Goal: Use online tool/utility: Utilize a website feature to perform a specific function

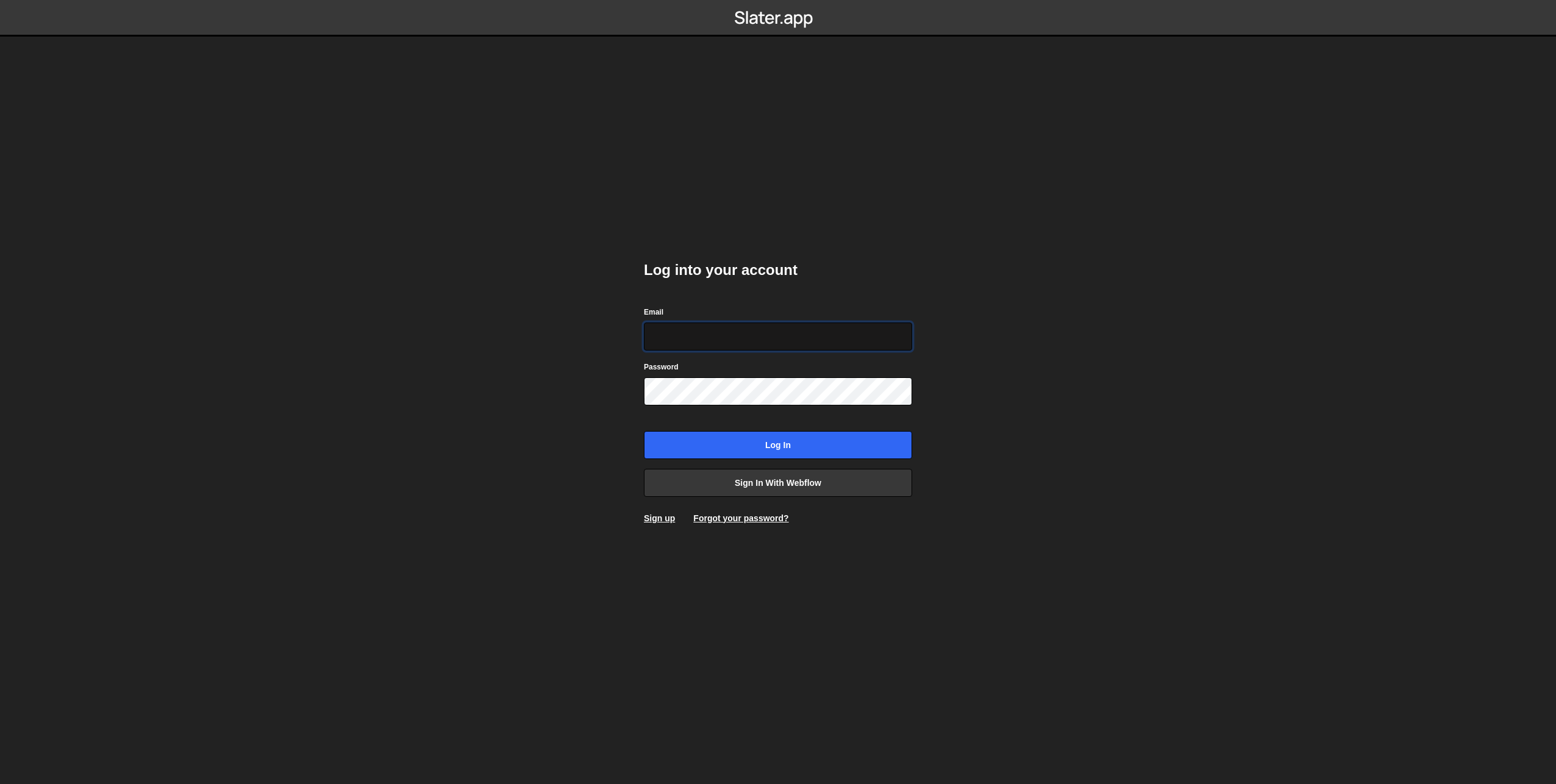
type input "[EMAIL_ADDRESS][DOMAIN_NAME]"
click at [644, 431] on input "Log in" at bounding box center [778, 445] width 268 height 28
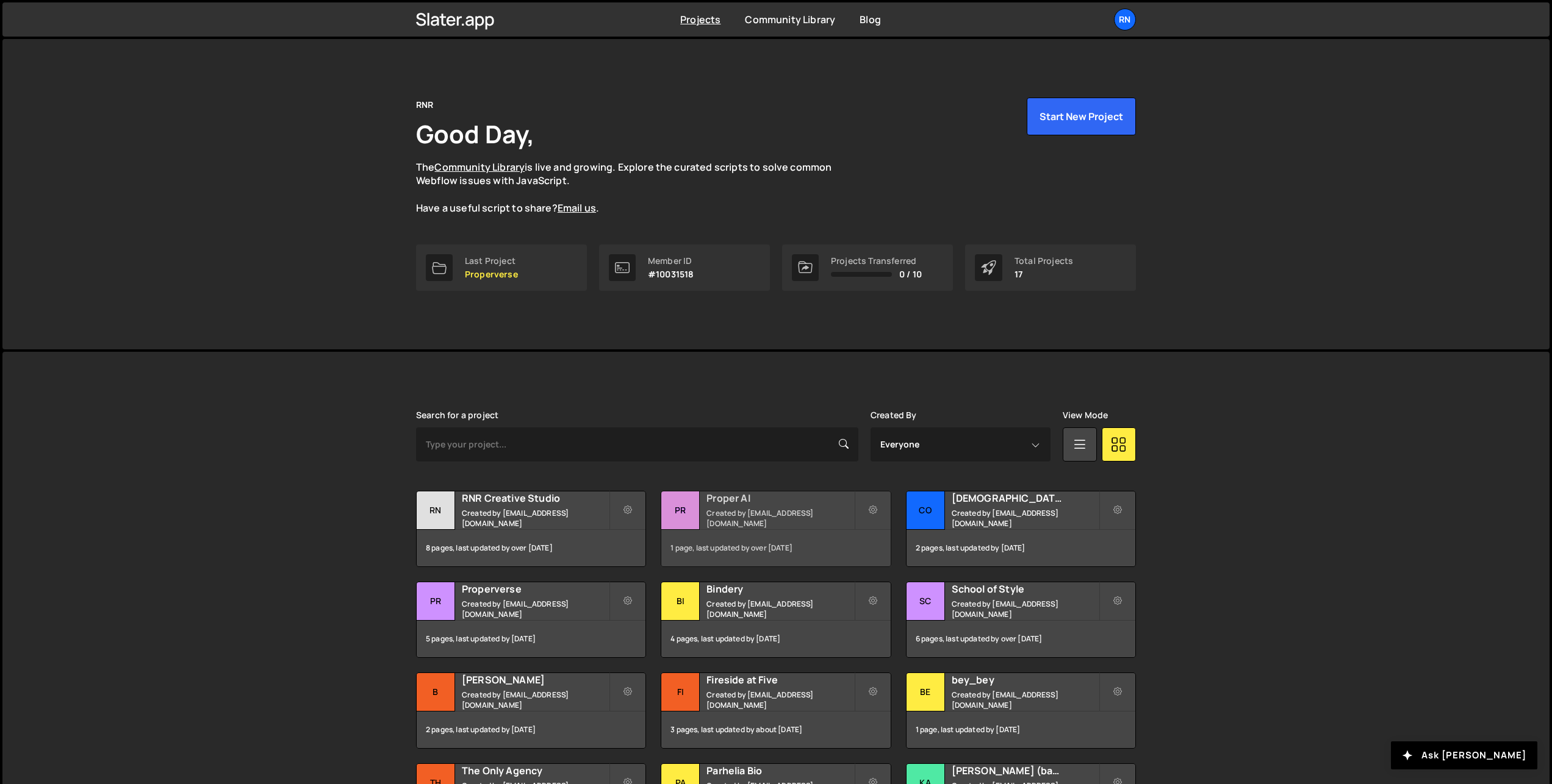
click at [729, 534] on div "1 page, last updated by over [DATE]" at bounding box center [776, 548] width 229 height 37
click at [753, 514] on small "Created by [EMAIL_ADDRESS][DOMAIN_NAME]" at bounding box center [780, 518] width 147 height 21
click at [736, 514] on small "Created by [EMAIL_ADDRESS][DOMAIN_NAME]" at bounding box center [780, 518] width 147 height 21
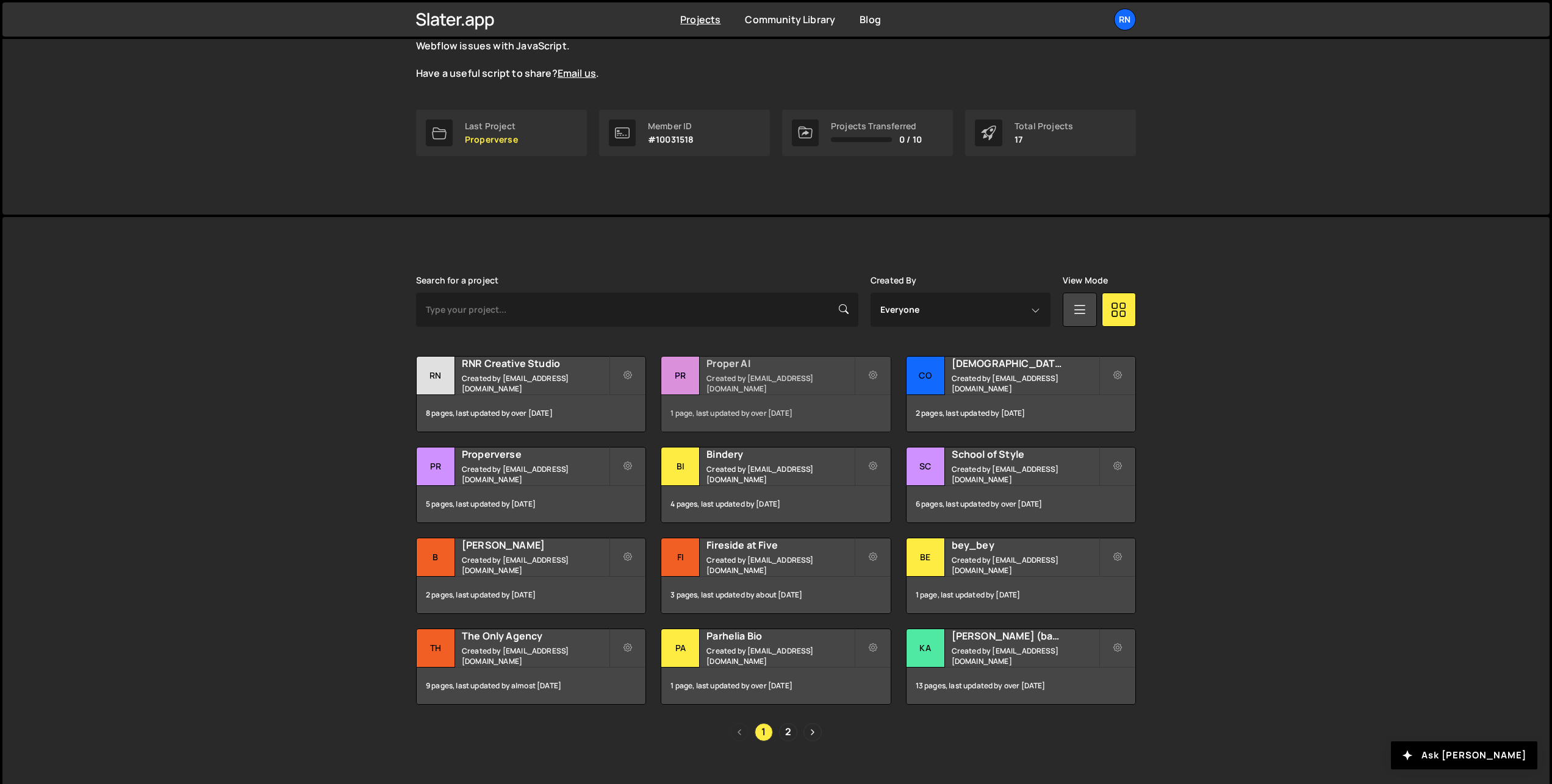
scroll to position [137, 0]
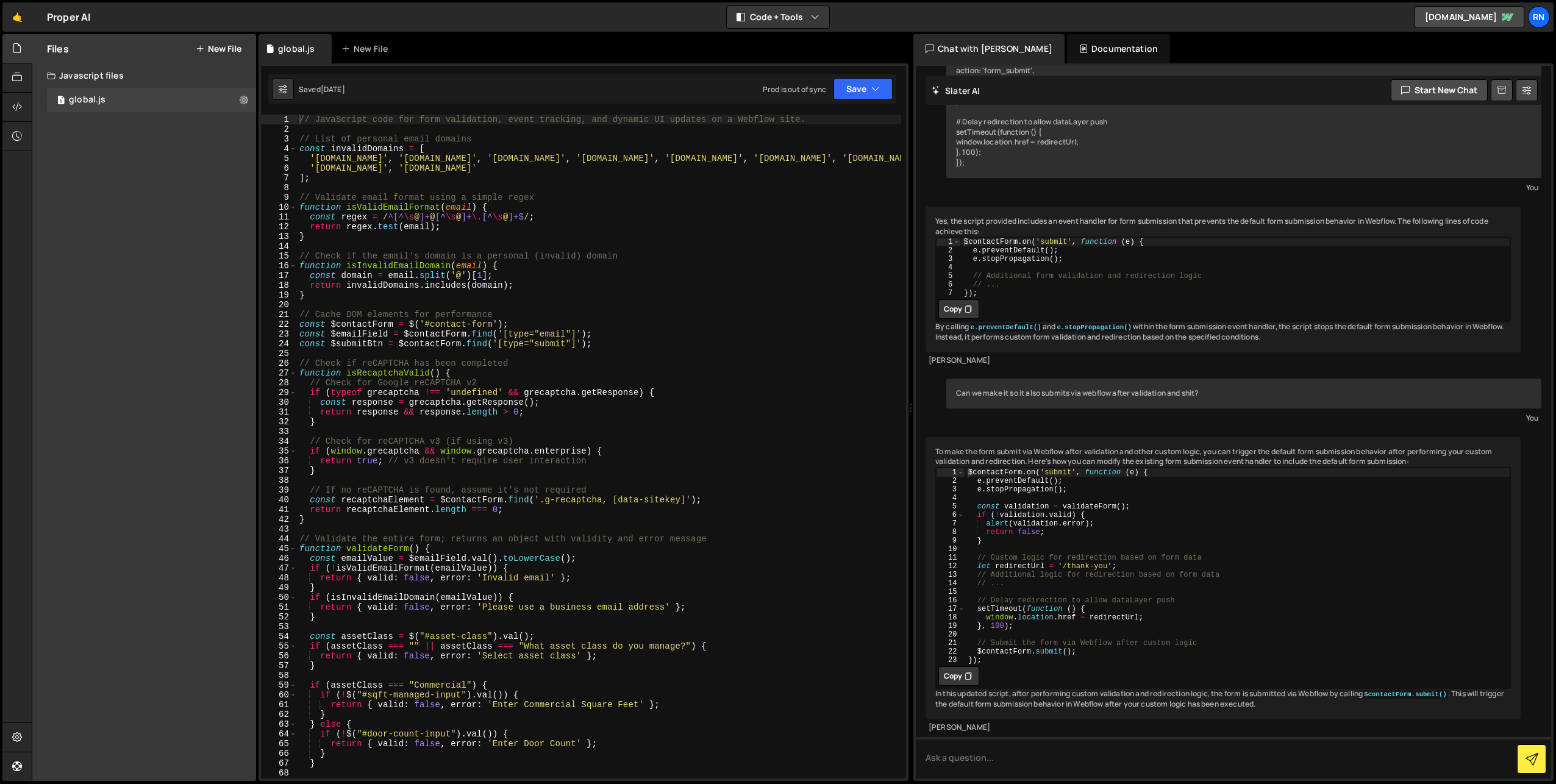
click at [610, 294] on div "// JavaScript code for form validation, event tracking, and dynamic UI updates …" at bounding box center [599, 456] width 604 height 684
drag, startPoint x: 425, startPoint y: 326, endPoint x: 492, endPoint y: 325, distance: 67.0
click at [492, 325] on div "// JavaScript code for form validation, event tracking, and dynamic UI updates …" at bounding box center [599, 456] width 604 height 684
type textarea "const $contactForm = $('#contact-form');"
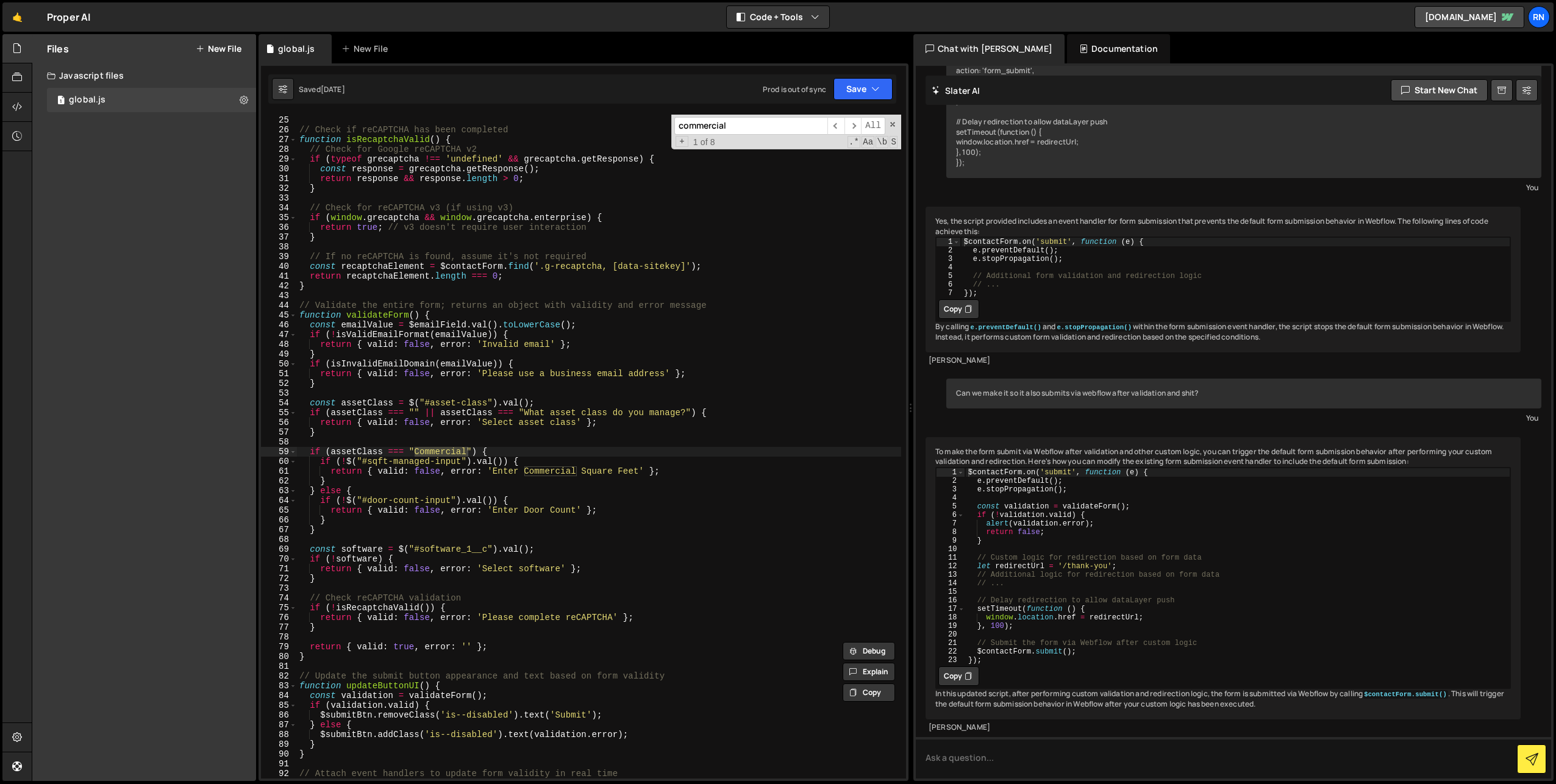
scroll to position [234, 0]
type input "commercial"
click at [655, 349] on div "const $submitBtn = $contactForm . find ( '[type="submit"]' ) ; // Check if reCA…" at bounding box center [599, 448] width 604 height 684
type textarea "});"
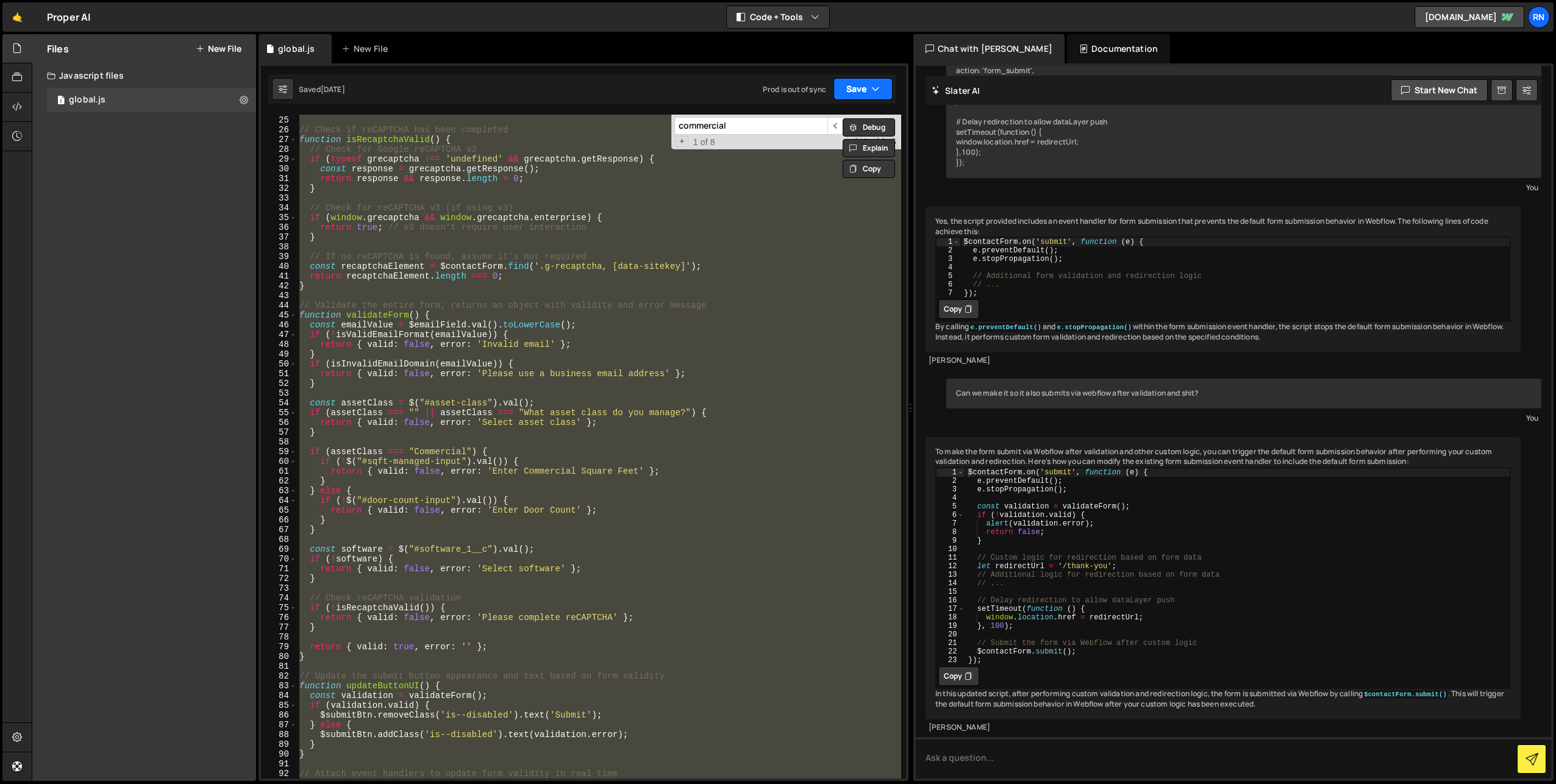
click at [852, 93] on button "Save" at bounding box center [863, 89] width 59 height 22
click at [803, 122] on div "Save to Staging S" at bounding box center [822, 119] width 127 height 12
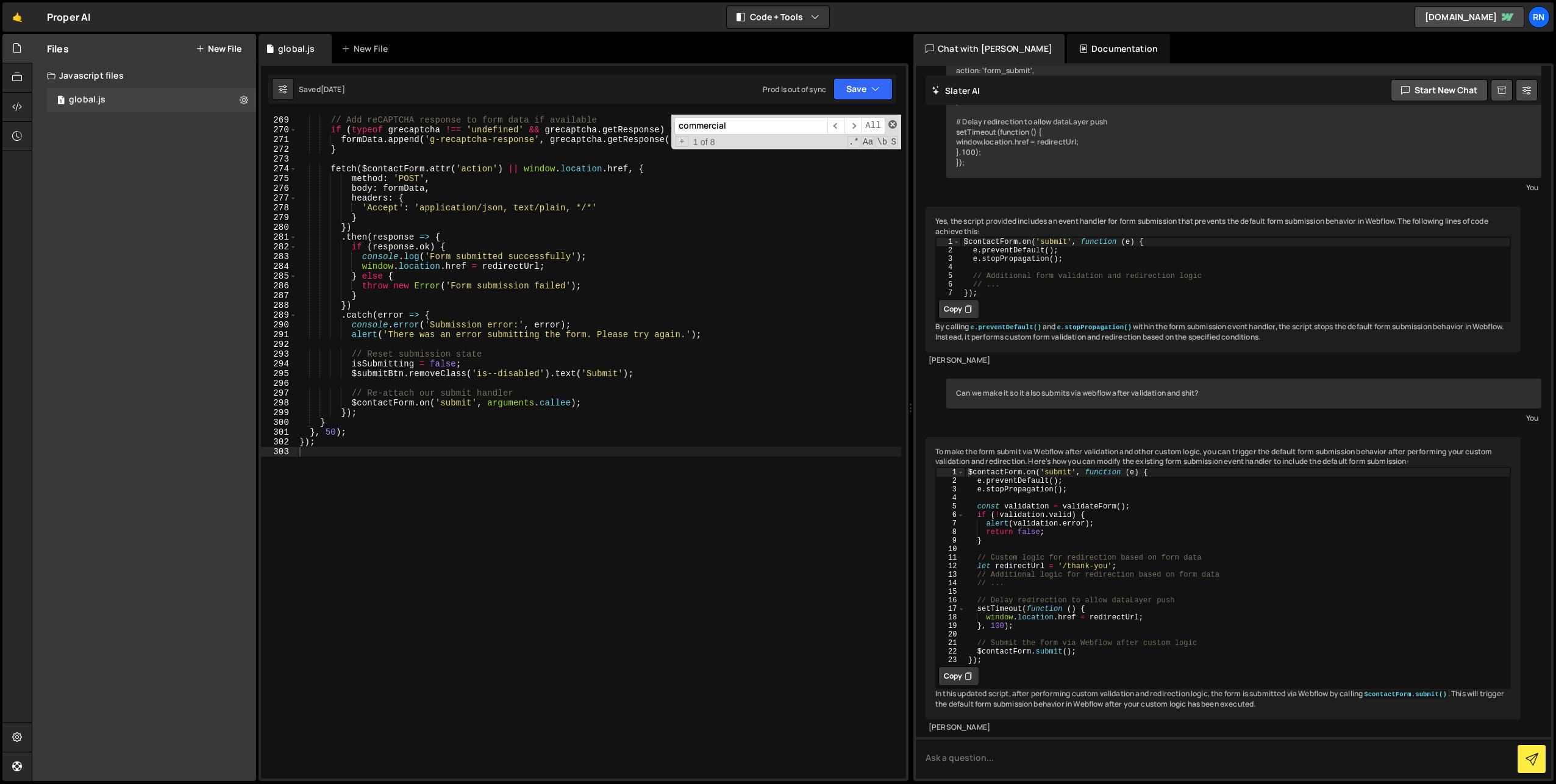
click at [895, 127] on span at bounding box center [892, 124] width 9 height 9
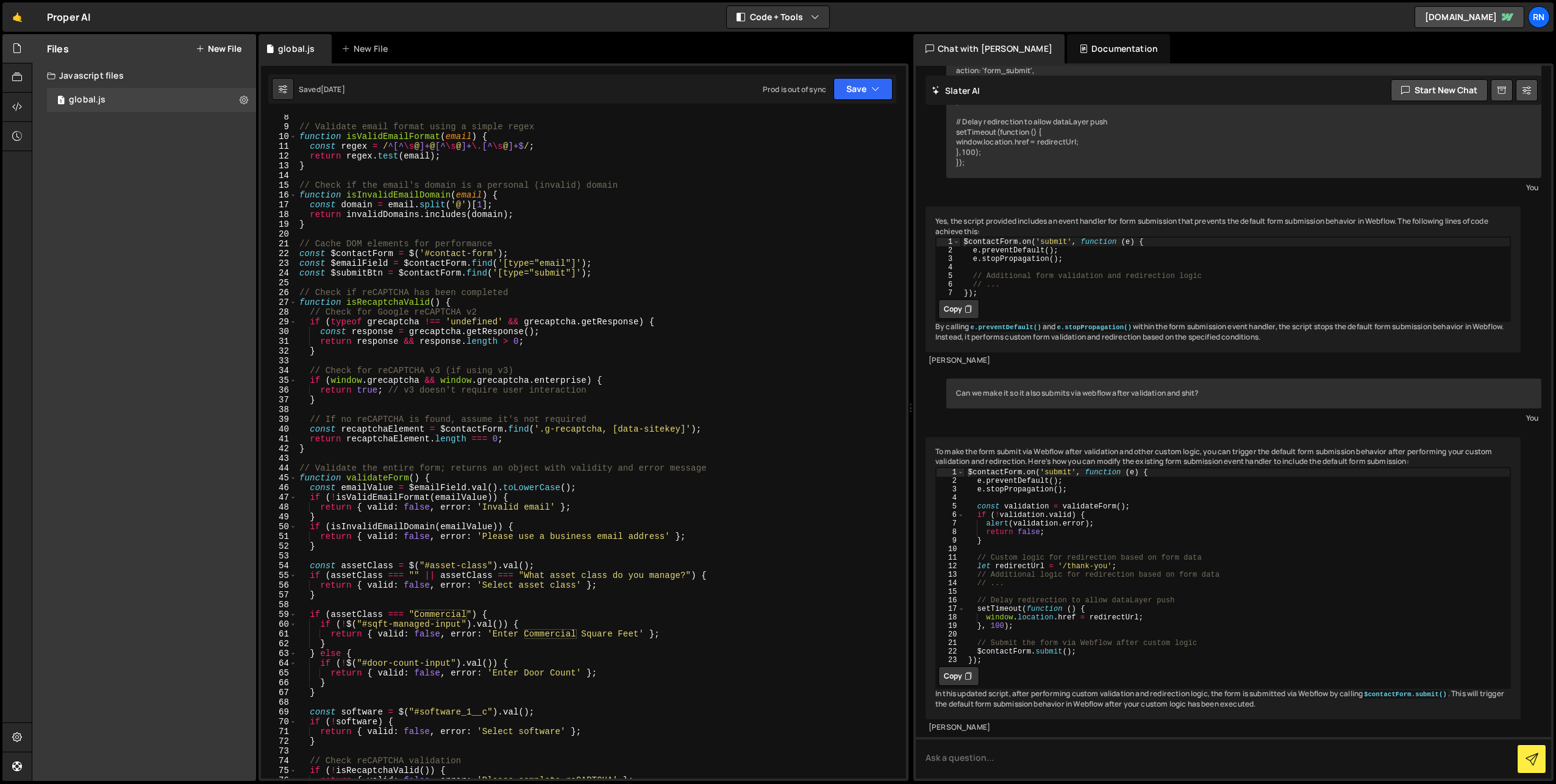
scroll to position [0, 0]
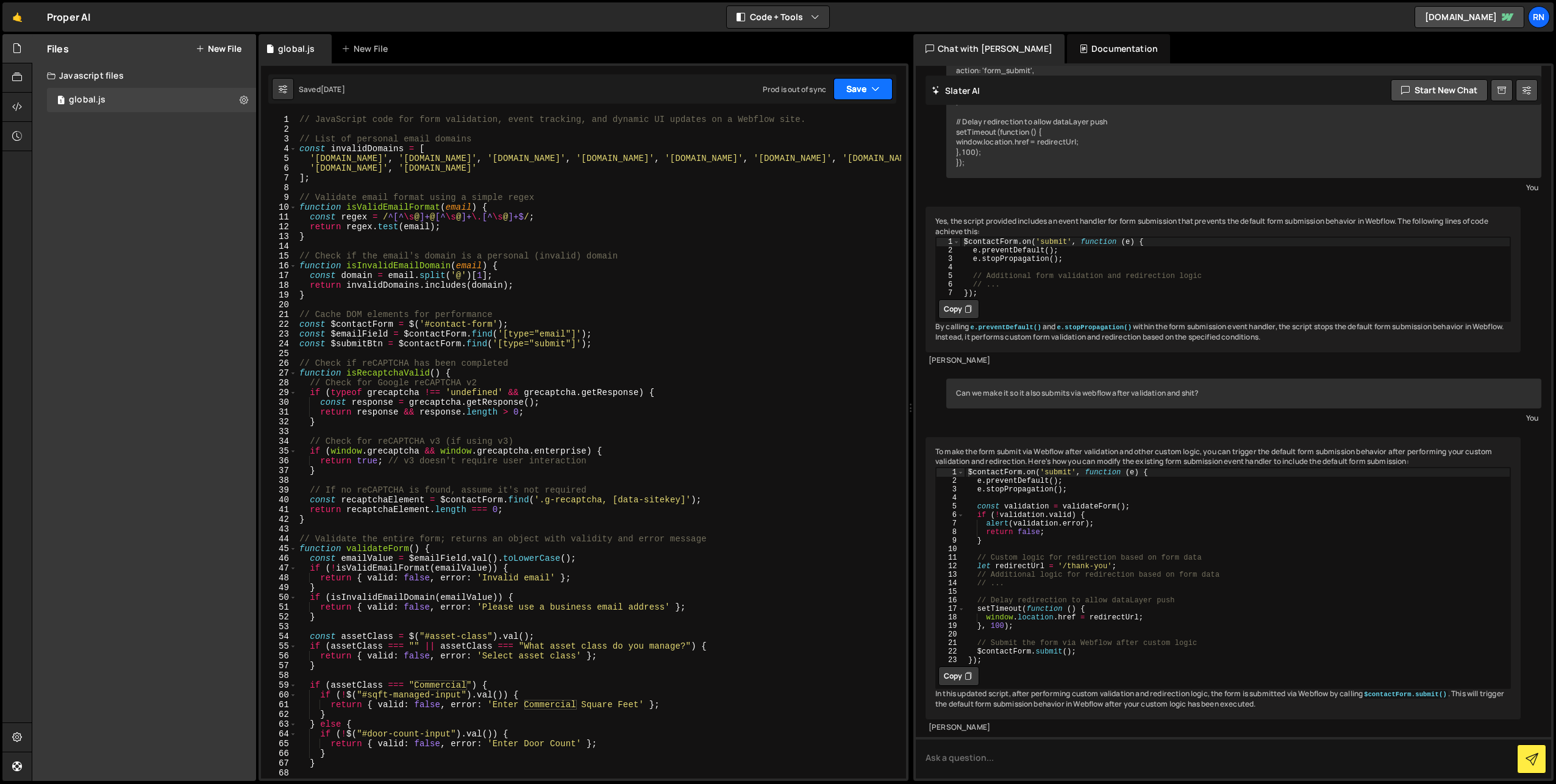
click at [840, 84] on button "Save" at bounding box center [863, 89] width 59 height 22
click at [838, 113] on div "Save to Staging S" at bounding box center [822, 119] width 127 height 12
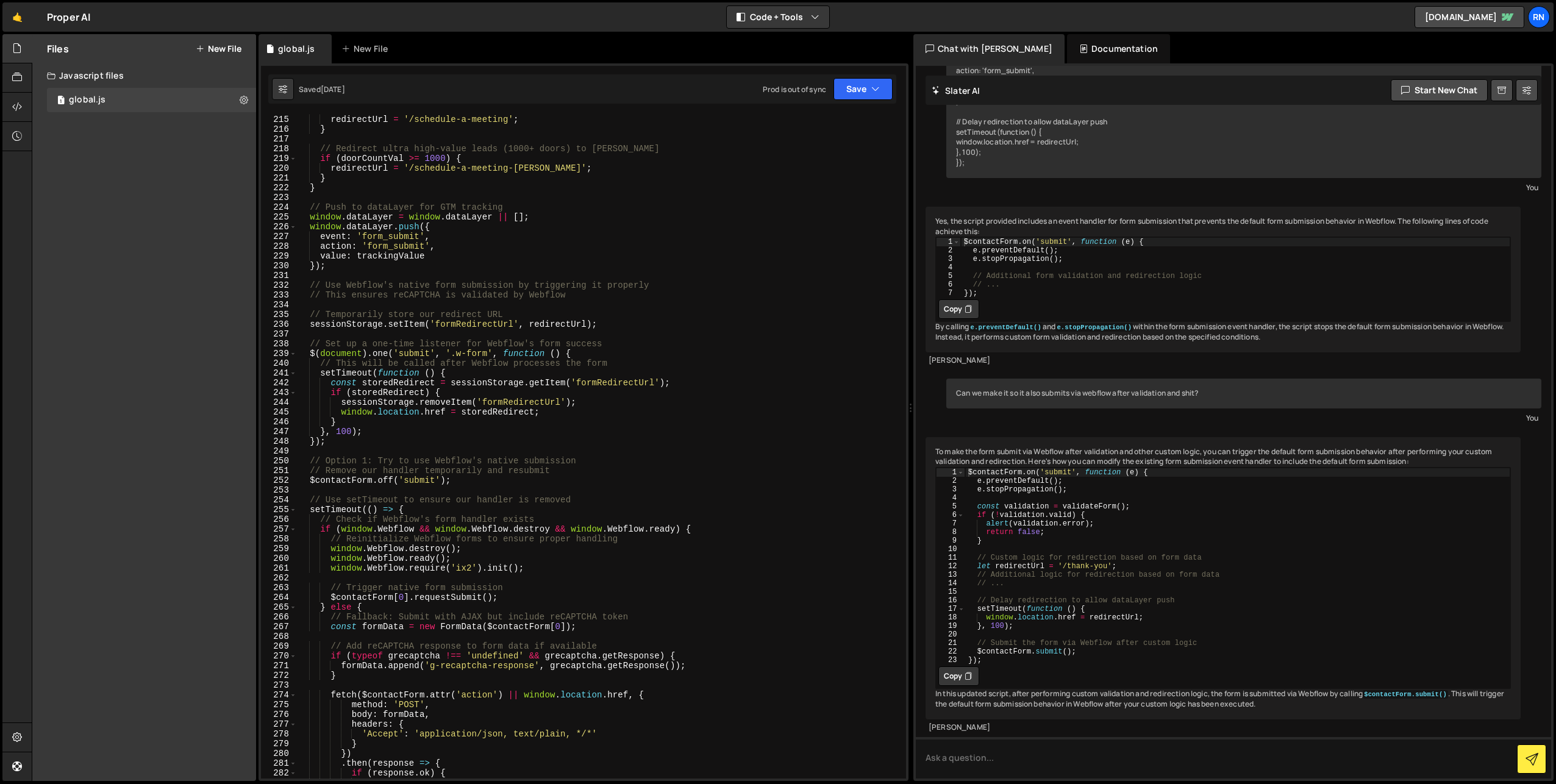
scroll to position [2088, 0]
click at [749, 302] on div "if ( doorCountVal > 200 ) { redirectUrl = '/schedule-a-meeting' ; } // Redirect…" at bounding box center [599, 447] width 604 height 684
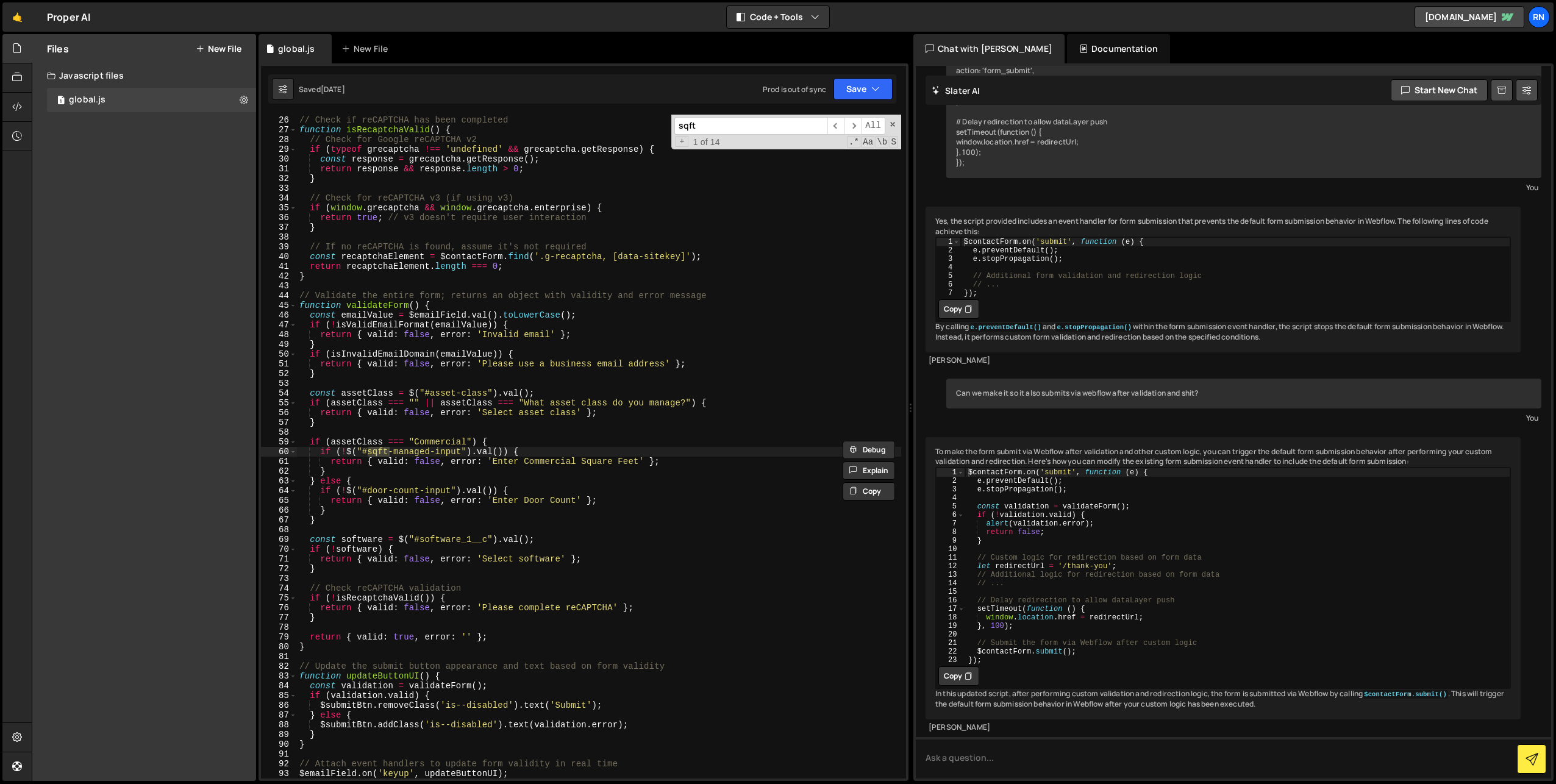
scroll to position [644, 0]
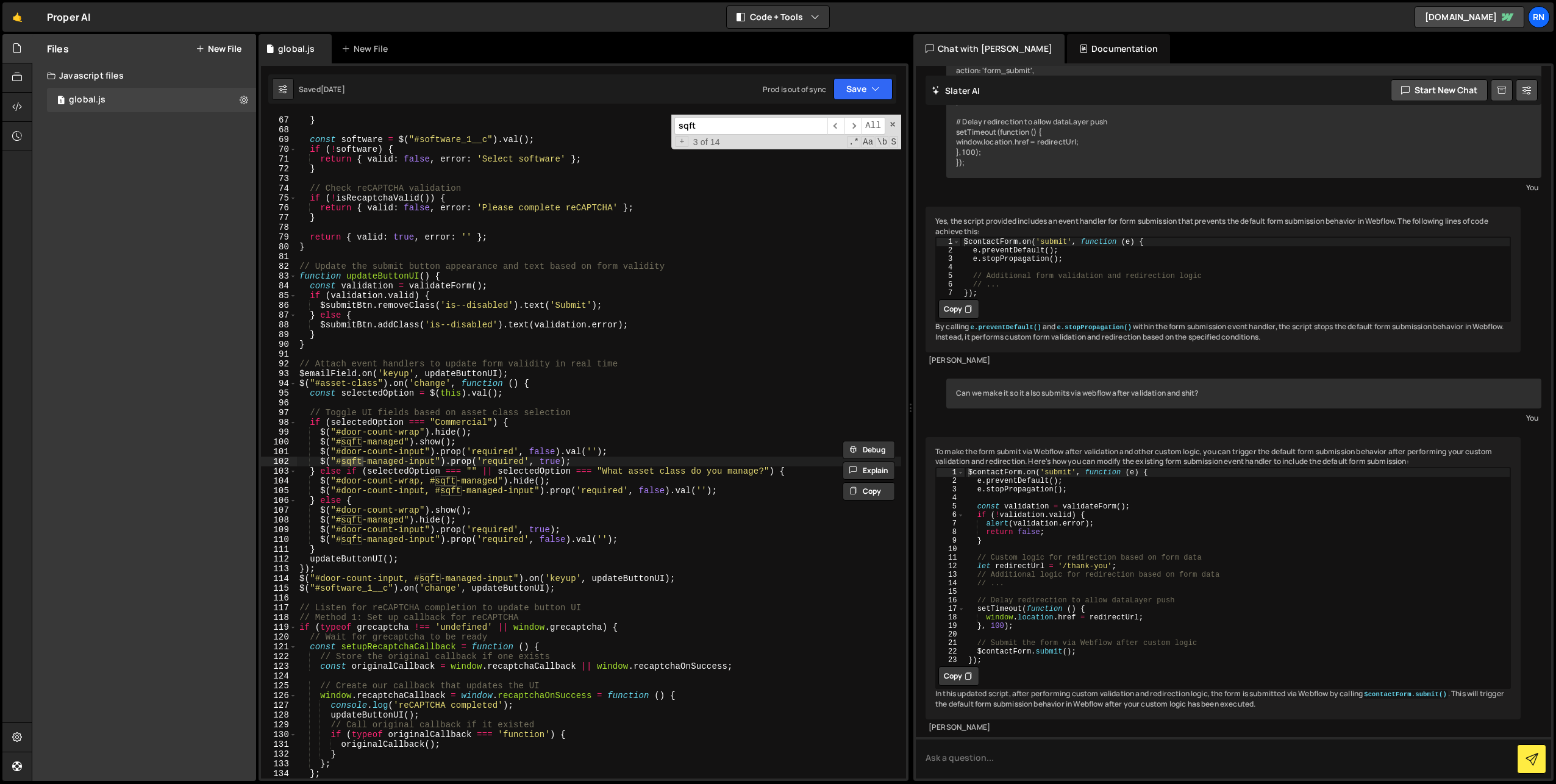
type input "sqft"
click at [894, 120] on span at bounding box center [892, 124] width 9 height 9
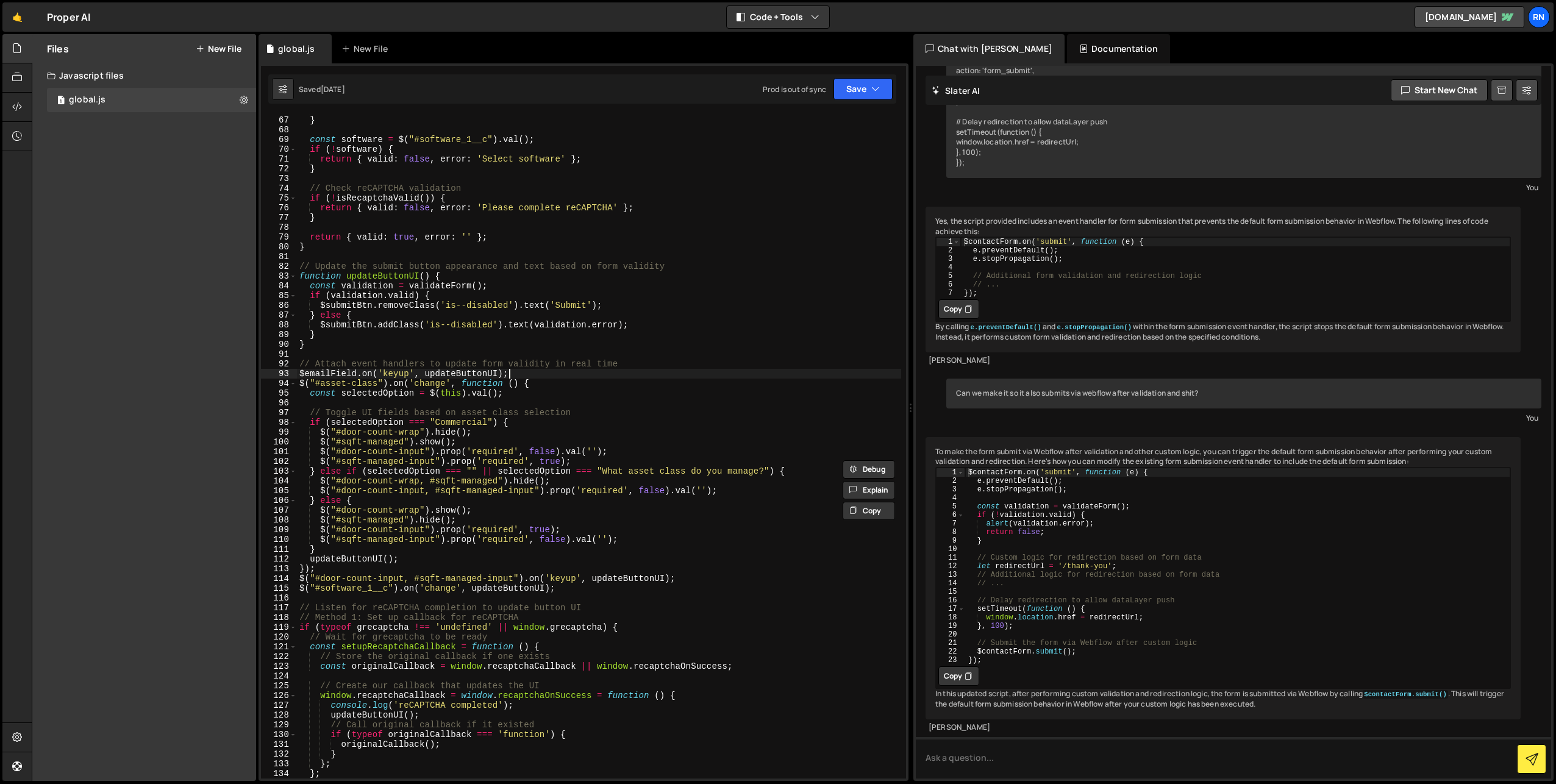
click at [662, 372] on div "} } const software = $ ( "#software_1__c" ) . val ( ) ; if ( ! software ) { ret…" at bounding box center [599, 448] width 604 height 684
type textarea "$emailField.on('keyup', updateButtonUI);"
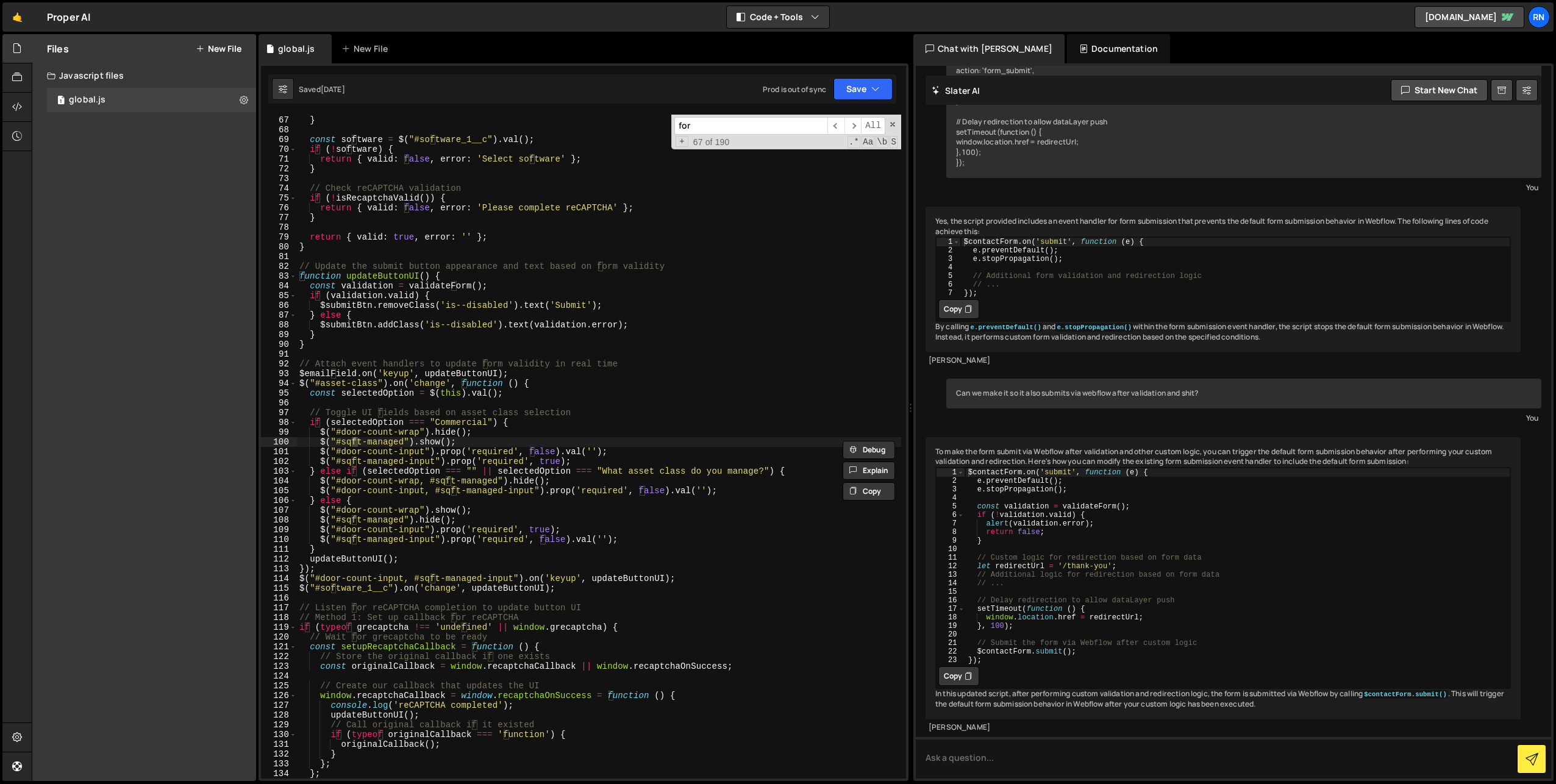
type input "form"
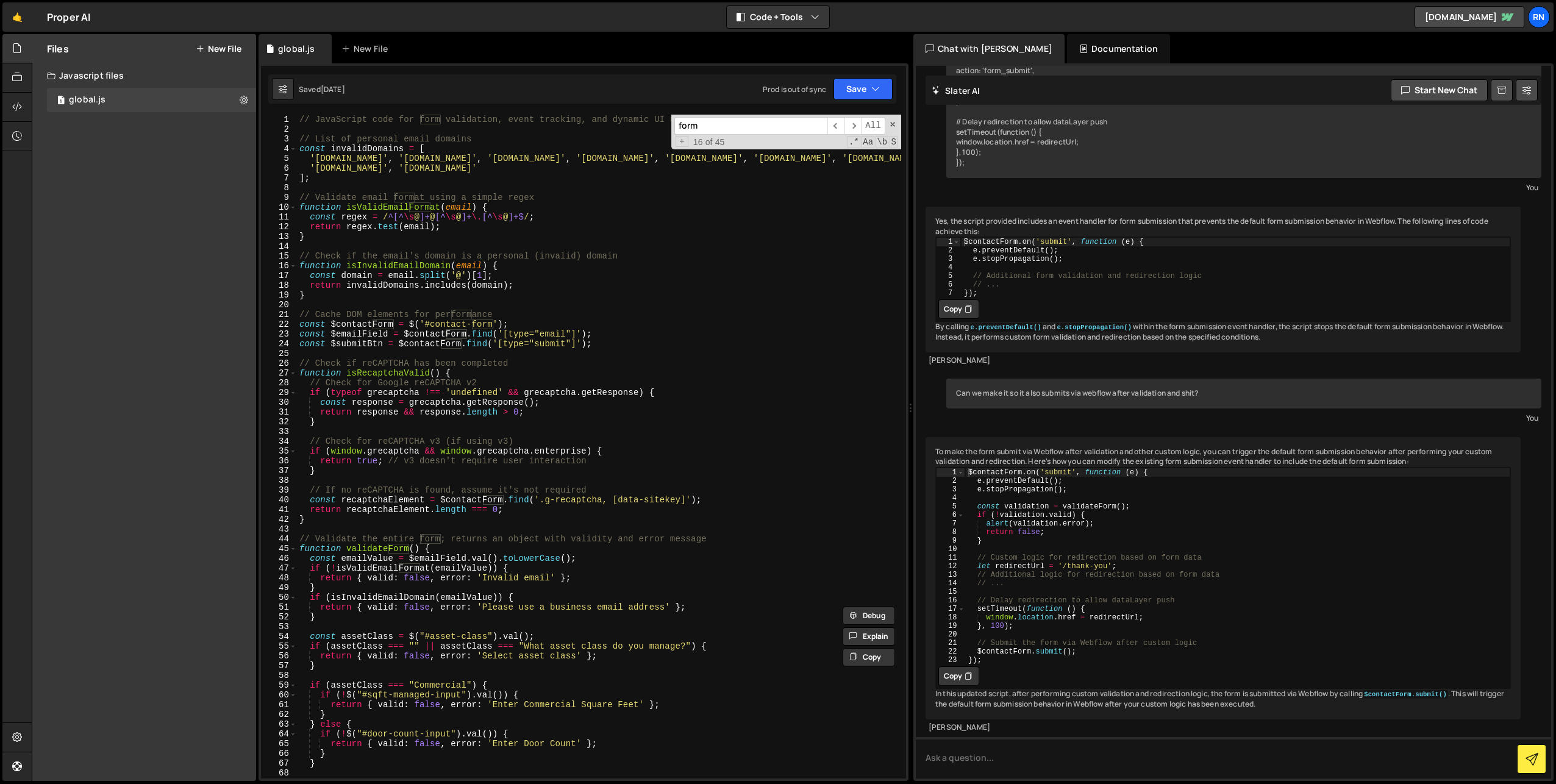
scroll to position [0, 0]
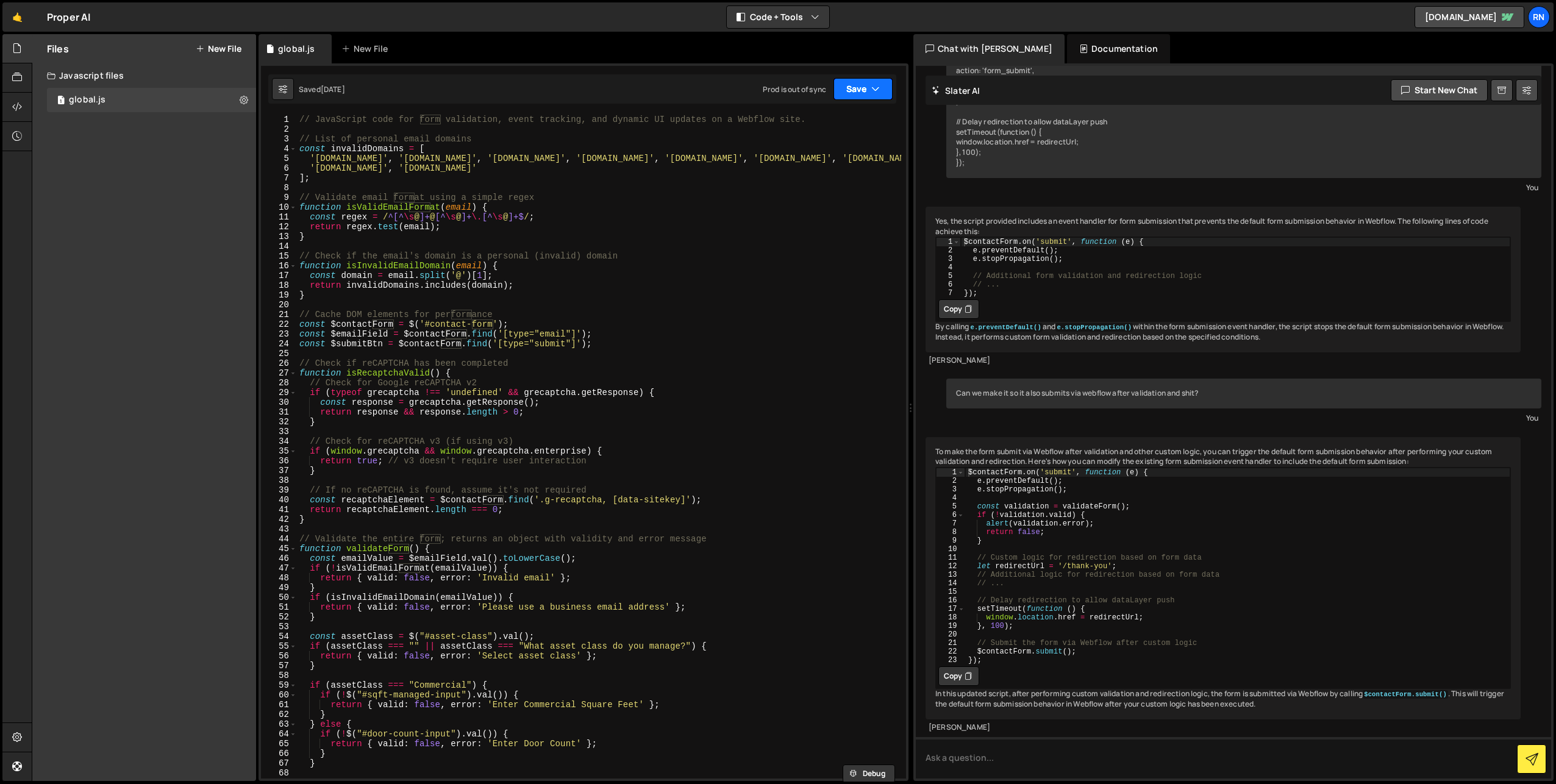
click at [862, 81] on button "Save" at bounding box center [863, 89] width 59 height 22
click at [838, 120] on div "Save to Staging S" at bounding box center [822, 119] width 127 height 12
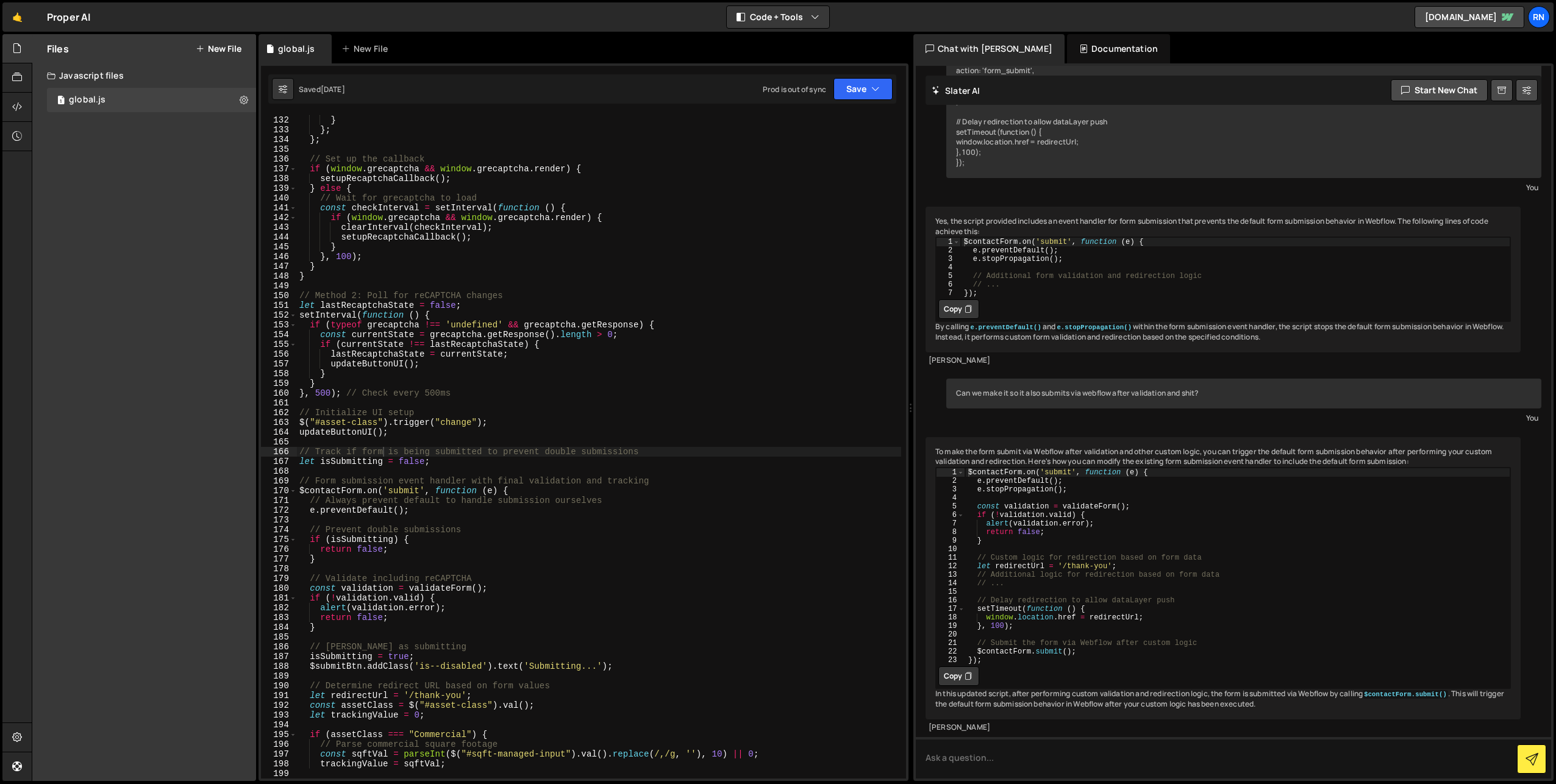
click at [874, 64] on div "// Track if form is being submitted to prevent double submissions 131 132 133 1…" at bounding box center [584, 422] width 650 height 718
click at [866, 80] on button "Save" at bounding box center [863, 89] width 59 height 22
click at [848, 104] on div "// Track if form is being submitted to prevent double submissions 131 132 133 1…" at bounding box center [584, 422] width 650 height 718
type textarea "if (typeof grecaptcha !== 'undefined' && grecaptcha.getResponse) {"
click at [721, 322] on div "originalCallback ( ) ; } } ; } ; // Set up the callback if ( window . grecaptch…" at bounding box center [599, 448] width 604 height 684
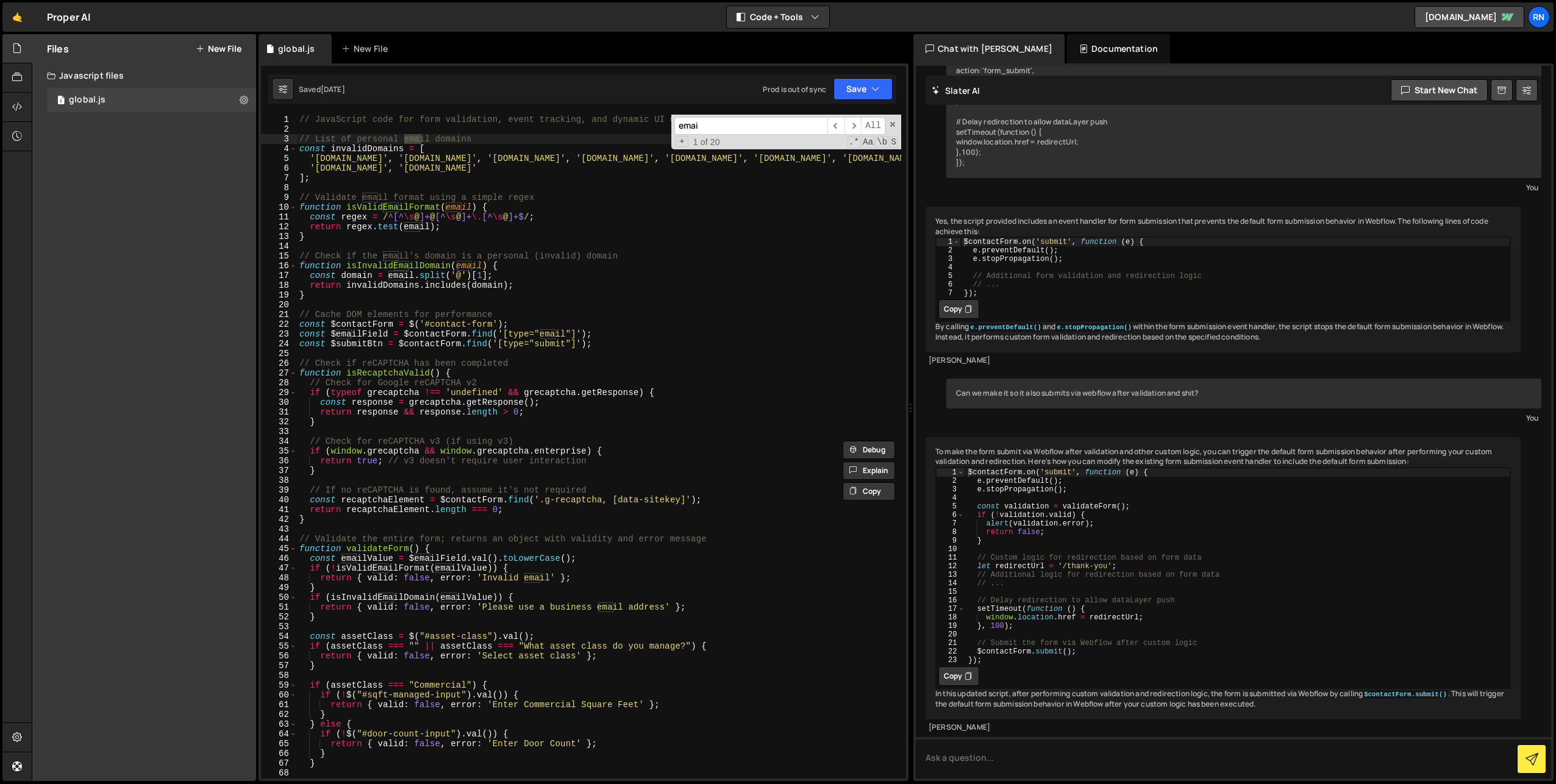
scroll to position [0, 0]
type input "emailfield"
click at [440, 563] on div "// JavaScript code for form validation, event tracking, and dynamic UI updates …" at bounding box center [599, 456] width 604 height 684
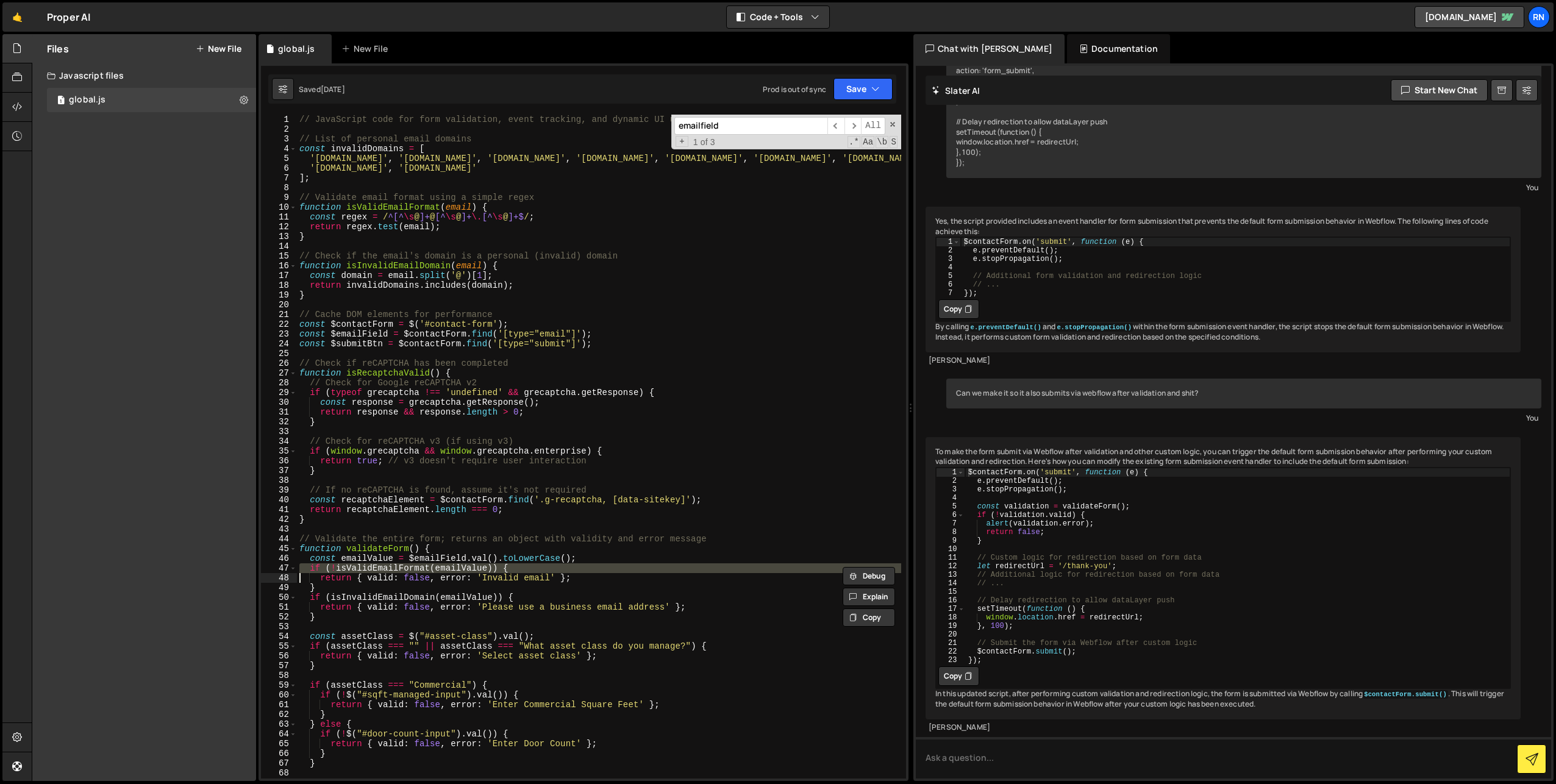
click at [440, 559] on div "// JavaScript code for form validation, event tracking, and dynamic UI updates …" at bounding box center [599, 456] width 604 height 684
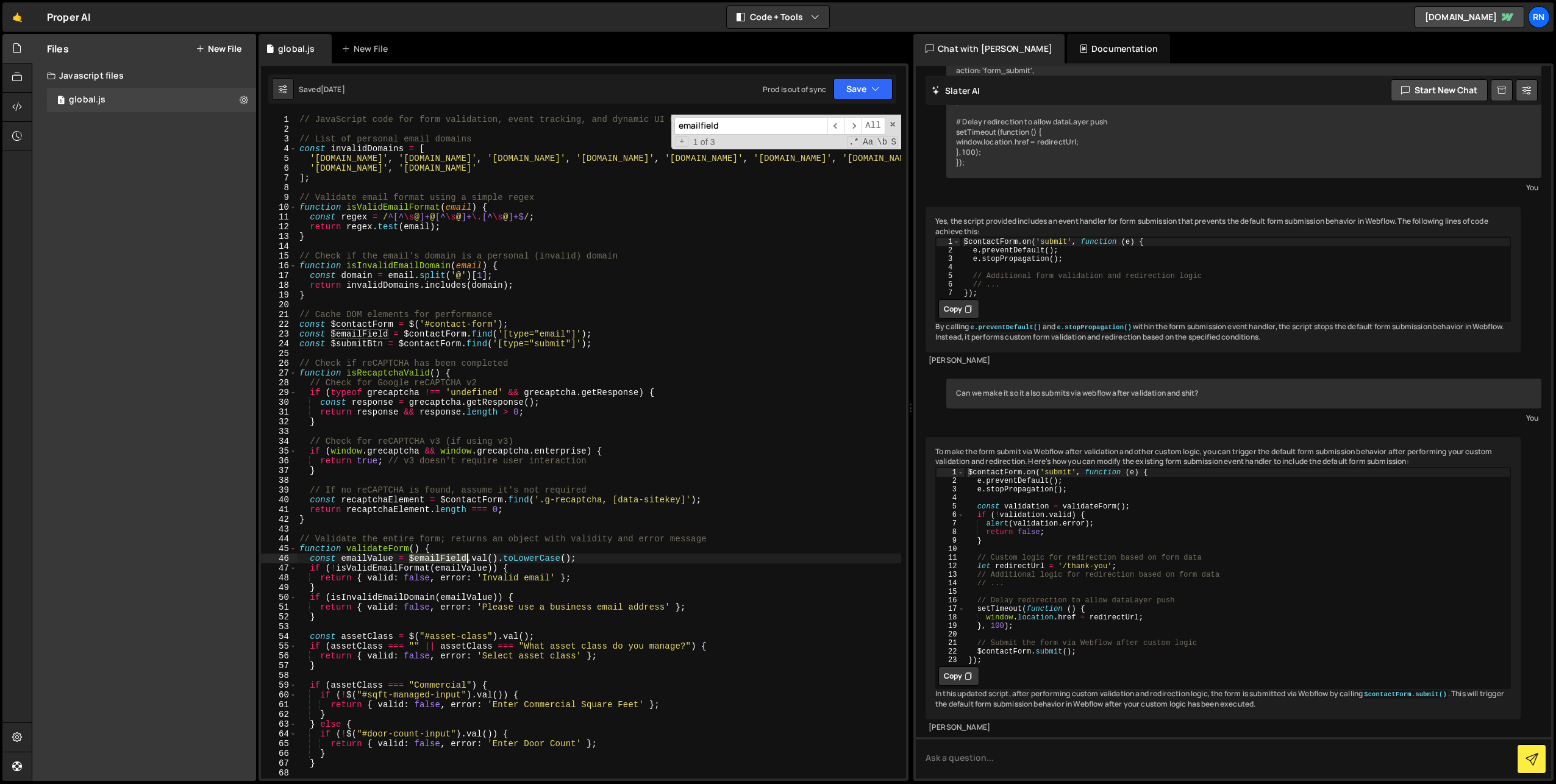
click at [440, 559] on div "// JavaScript code for form validation, event tracking, and dynamic UI updates …" at bounding box center [599, 456] width 604 height 684
paste textarea
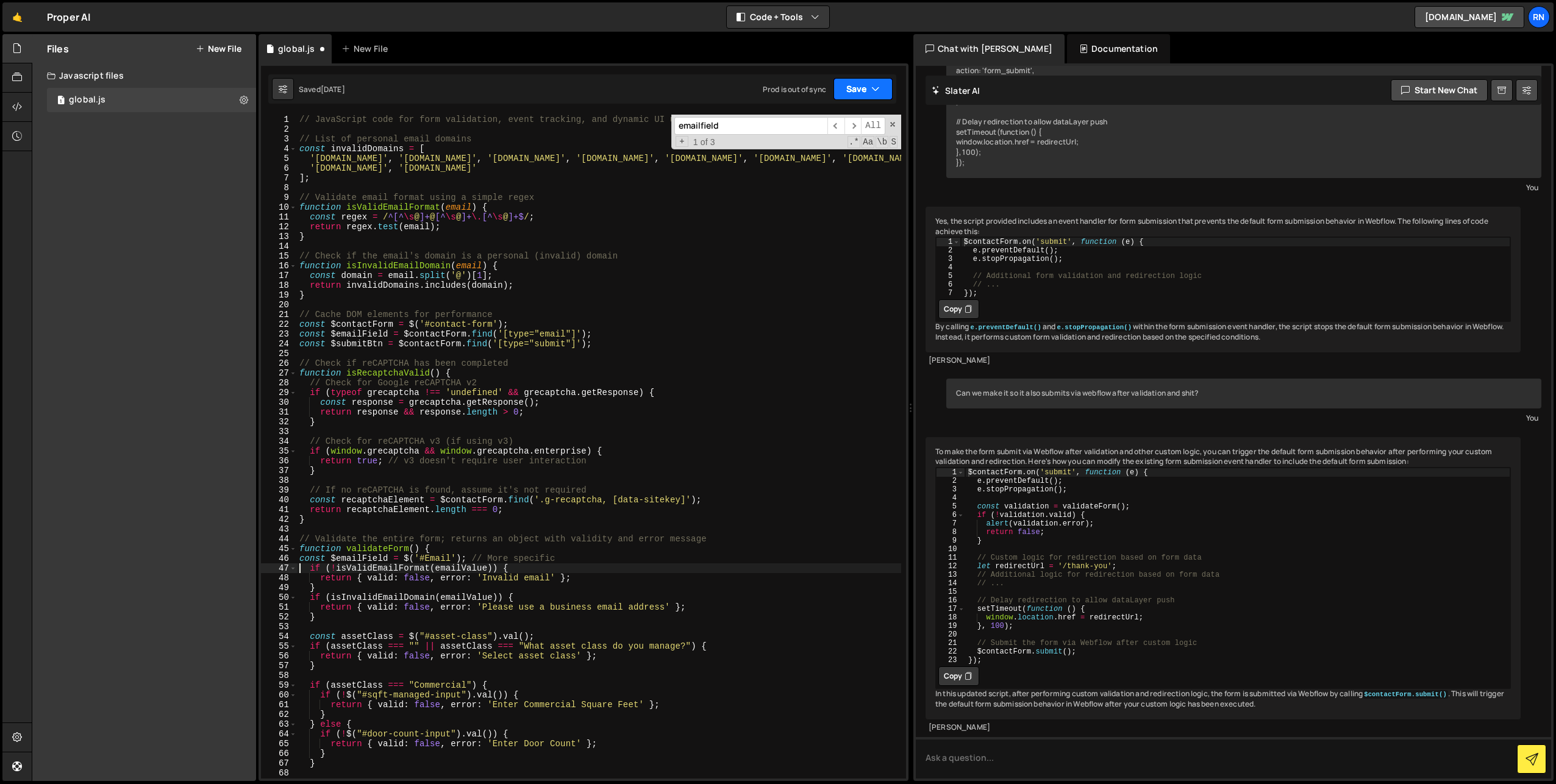
click at [842, 99] on button "Save" at bounding box center [863, 89] width 59 height 22
click at [840, 119] on div "Save to Staging S" at bounding box center [822, 119] width 127 height 12
click at [598, 410] on div "// JavaScript code for form validation, event tracking, and dynamic UI updates …" at bounding box center [599, 456] width 604 height 684
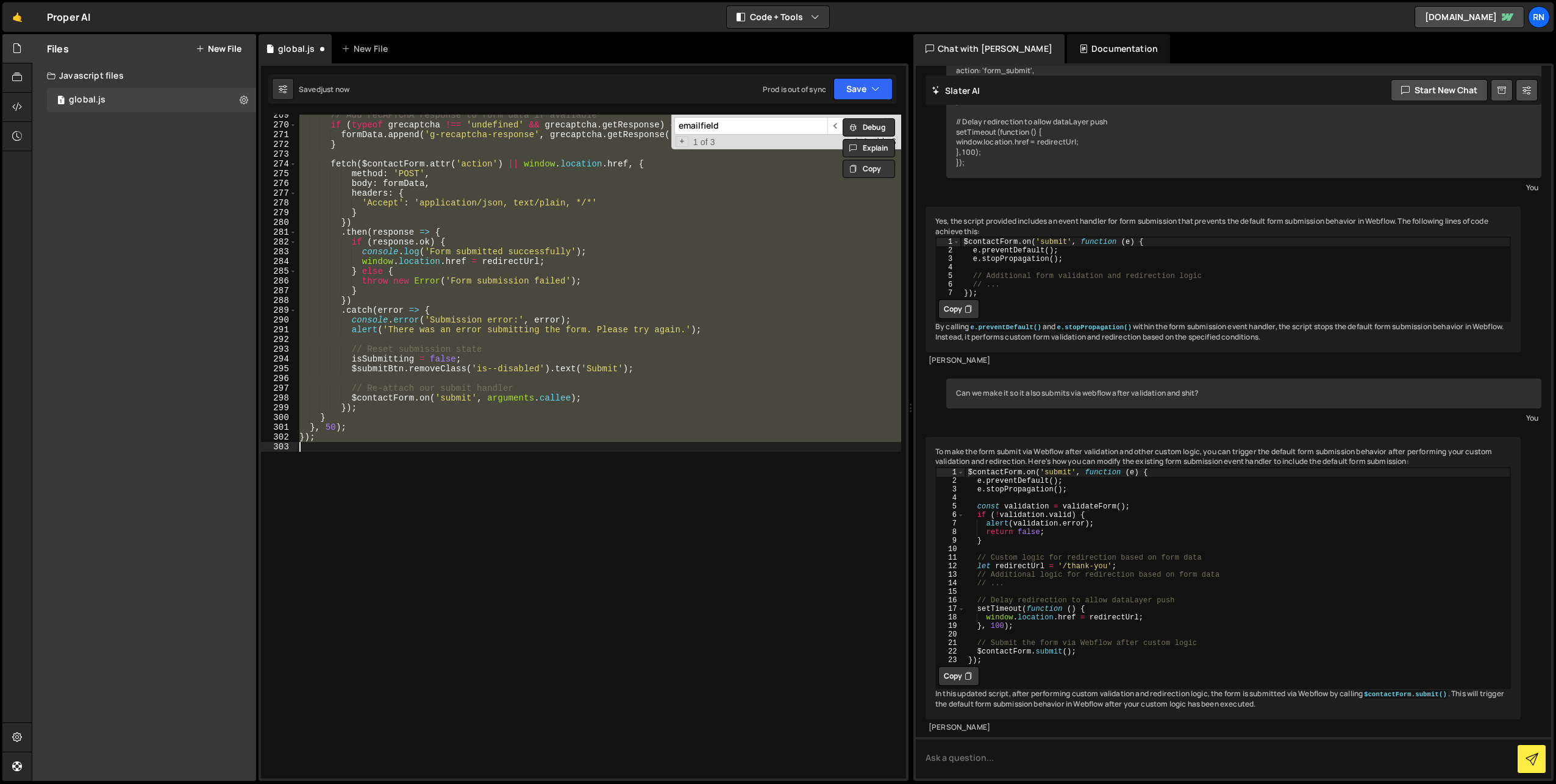
scroll to position [117, 0]
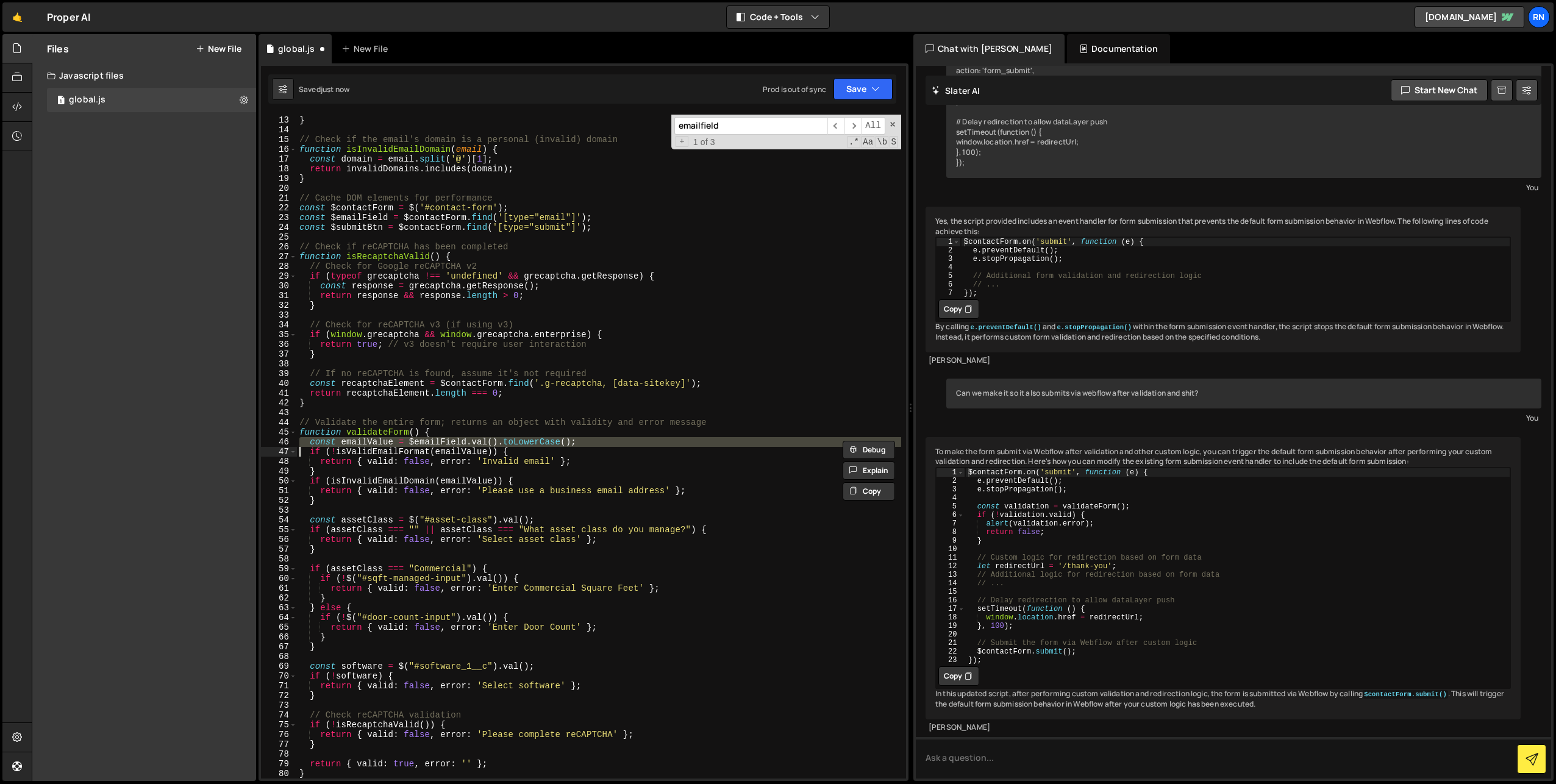
paste textarea
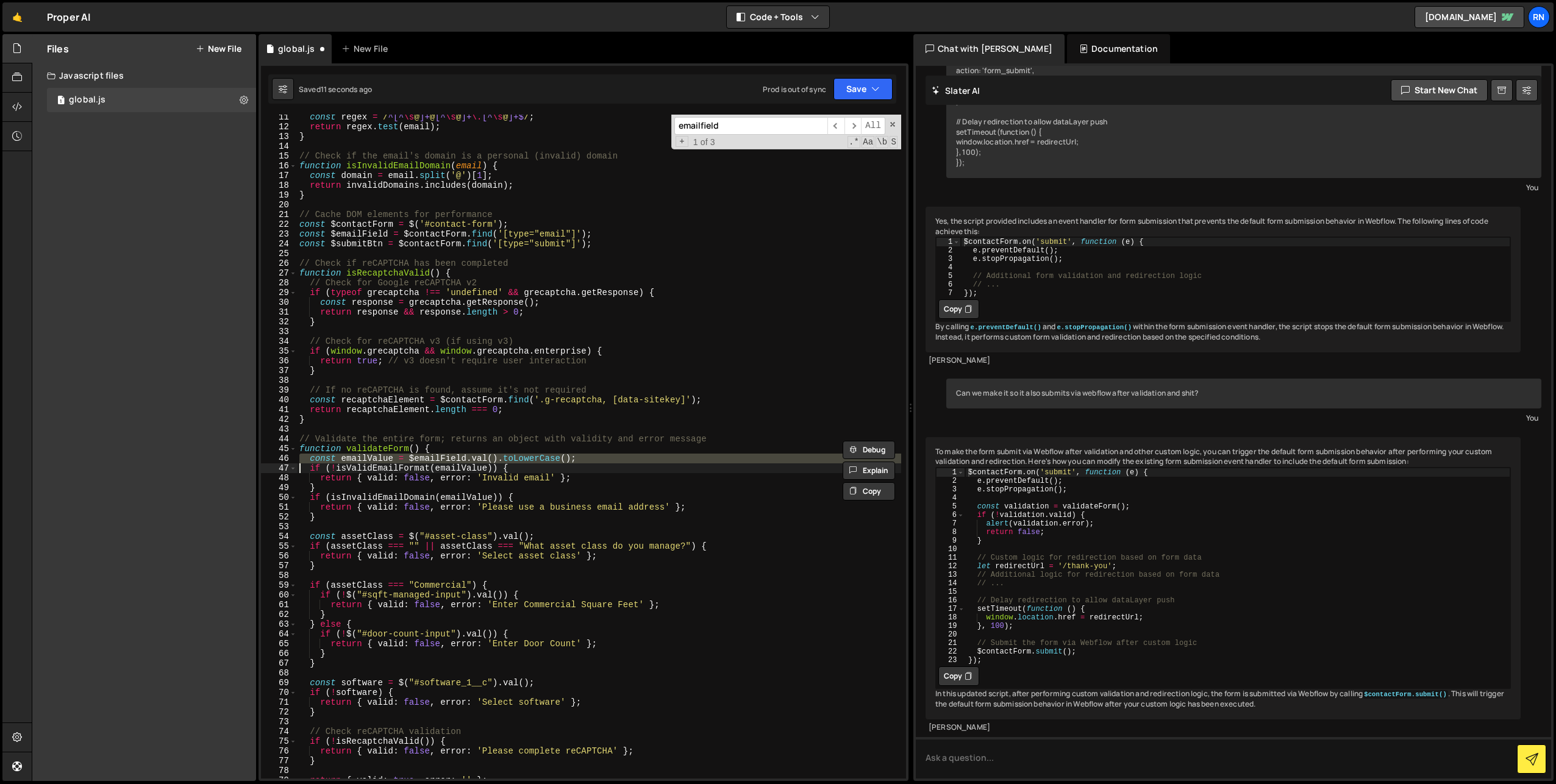
scroll to position [94, 0]
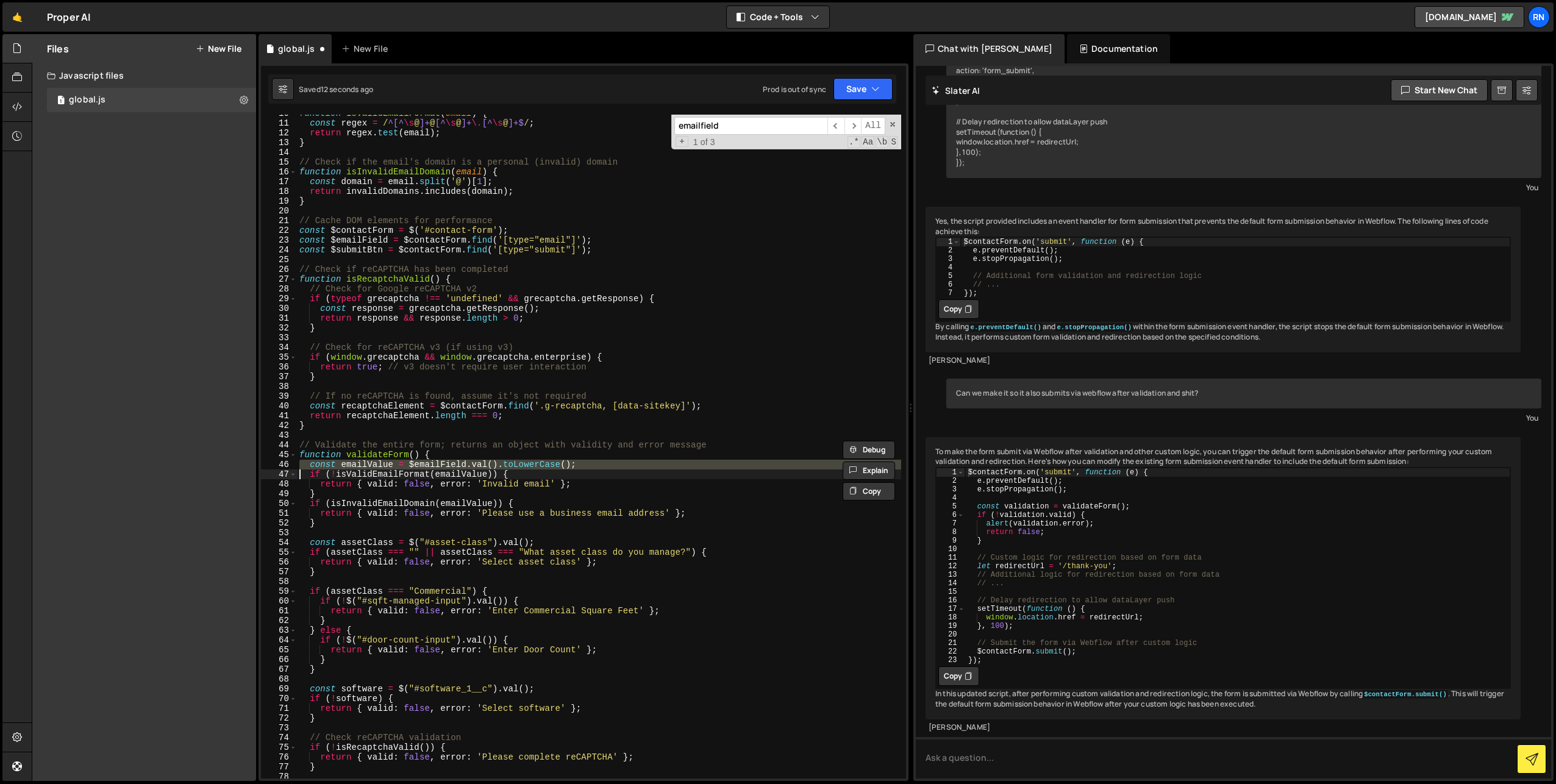
click at [446, 241] on div "function isValidEmailFormat ( email ) { const regex = / ^[^ \s @ ]+ @ [^ \s @ ]…" at bounding box center [599, 450] width 604 height 684
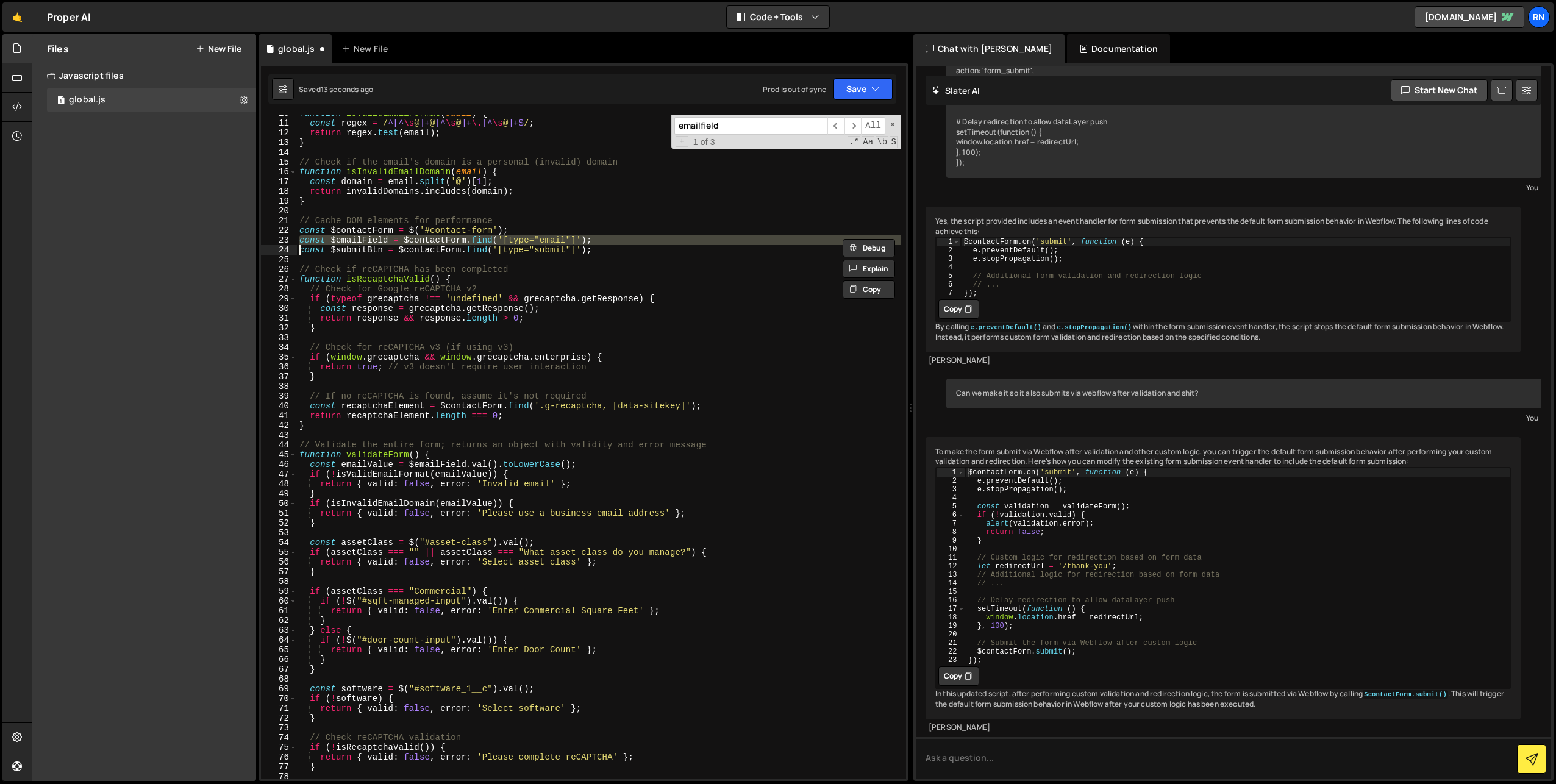
paste textarea
type textarea "const $submitBtn = $contactForm.find('[type="submit"]');"
click at [894, 123] on span at bounding box center [892, 124] width 9 height 9
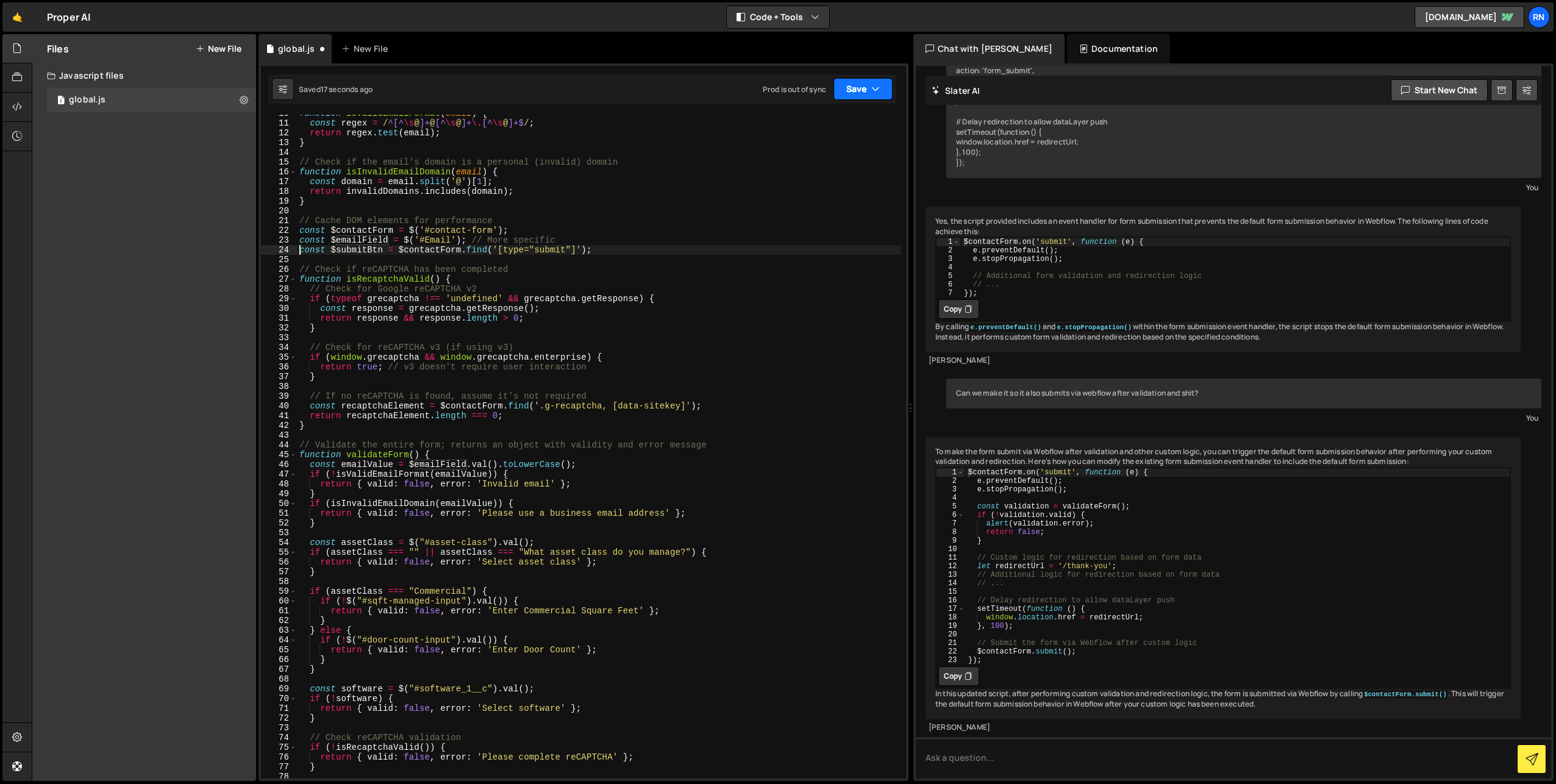
click at [884, 96] on button "Save" at bounding box center [863, 89] width 59 height 22
click at [841, 130] on div "Saved 18 seconds ago" at bounding box center [822, 132] width 127 height 15
click at [702, 339] on div "function isValidEmailFormat ( email ) { const regex = / ^[^ \s @ ]+ @ [^ \s @ ]…" at bounding box center [599, 450] width 604 height 684
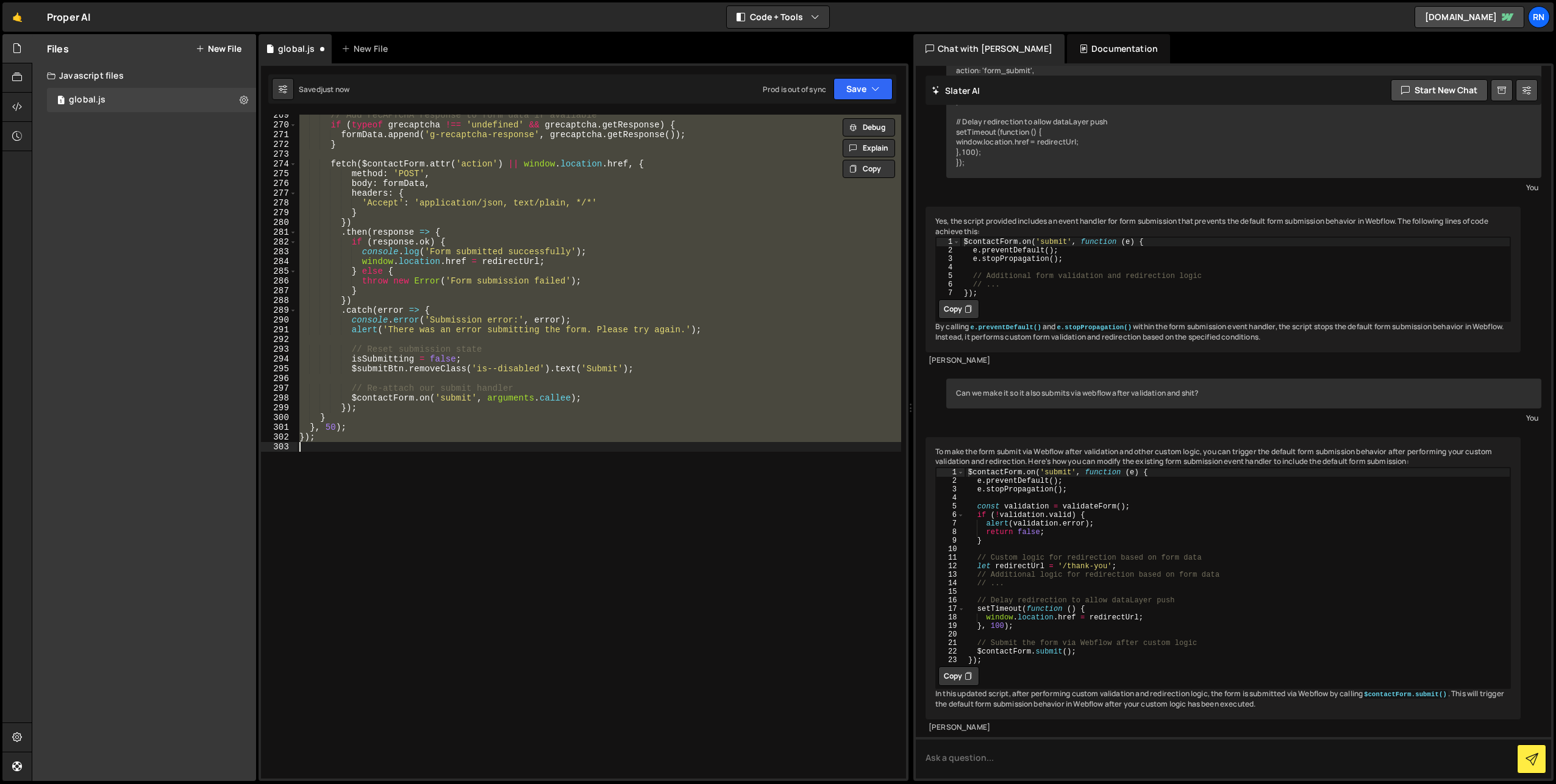
type textarea "const $emailField = $contactForm.find('[type="email"]'); const $submitBtn = $co…"
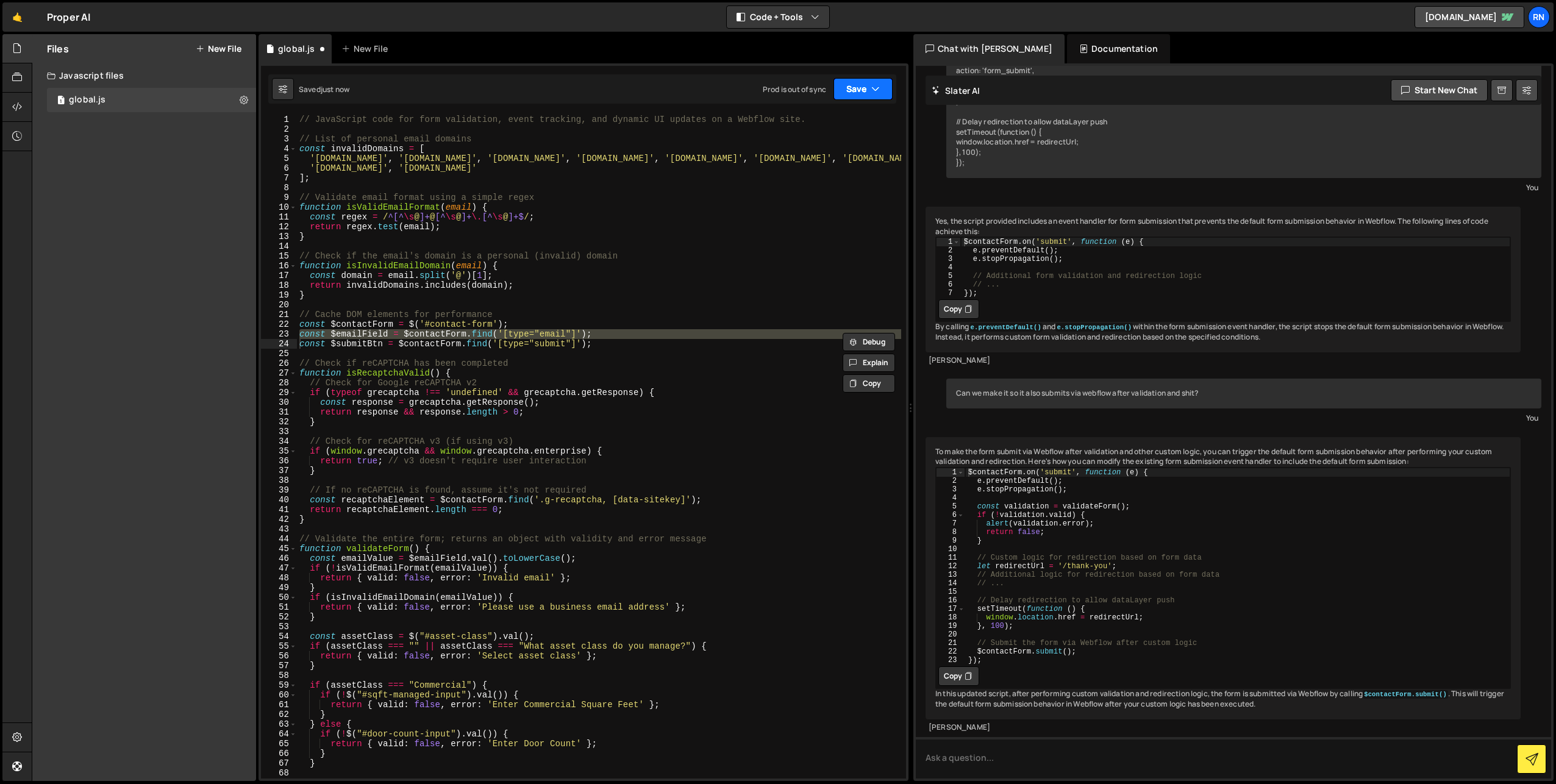
click at [864, 82] on button "Save" at bounding box center [863, 89] width 59 height 22
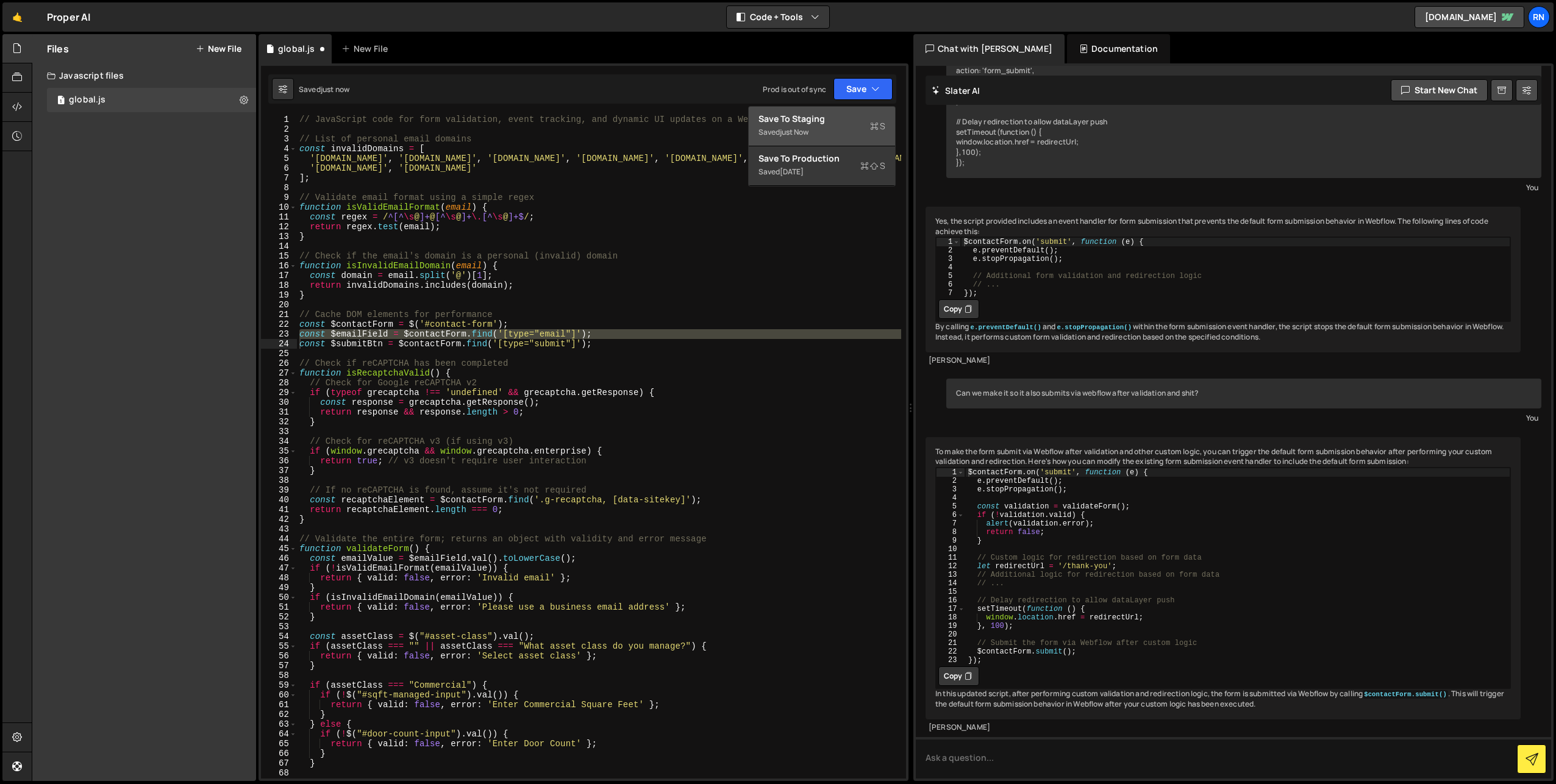
click at [834, 122] on div "Save to Staging S" at bounding box center [822, 119] width 127 height 12
